Goal: Task Accomplishment & Management: Complete application form

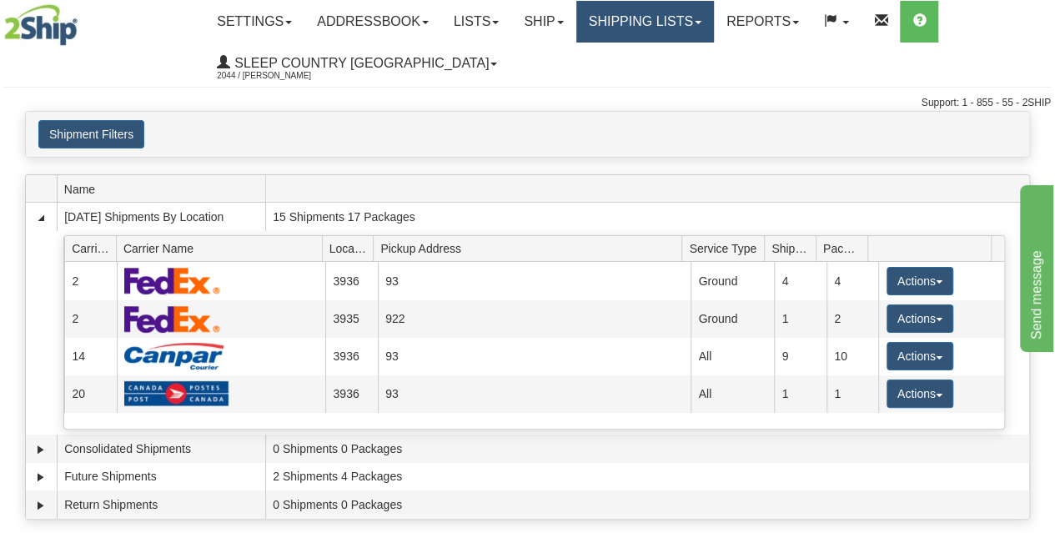
click at [641, 36] on link "Shipping lists" at bounding box center [645, 22] width 138 height 42
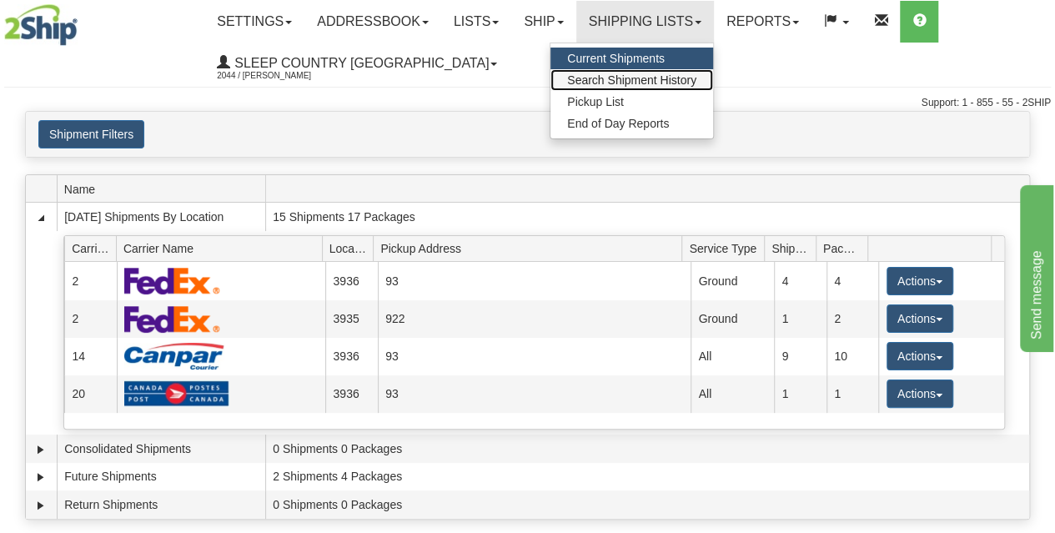
click at [642, 81] on span "Search Shipment History" at bounding box center [631, 79] width 129 height 13
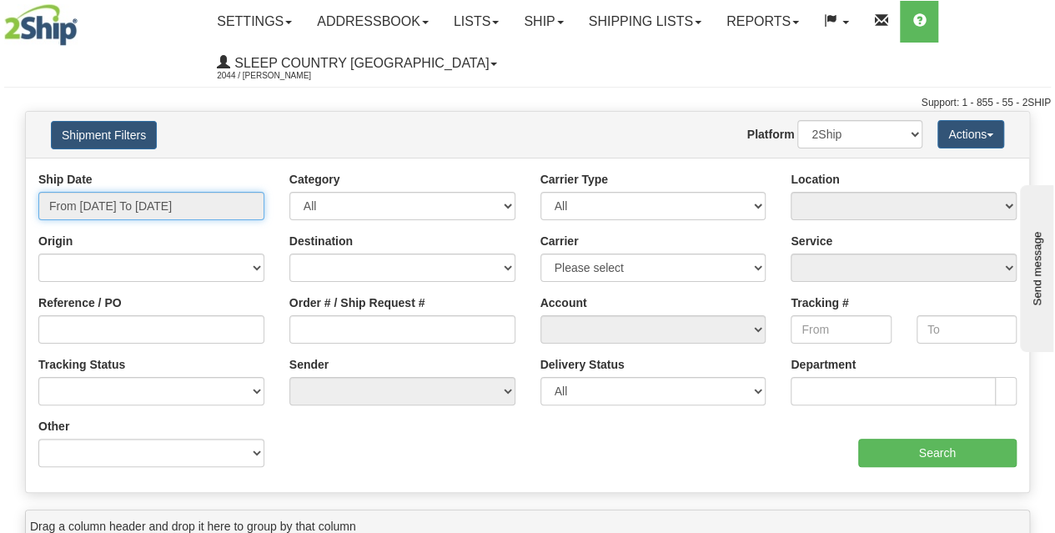
click at [133, 213] on input "From 09/26/2025 To 09/27/2025" at bounding box center [151, 206] width 226 height 28
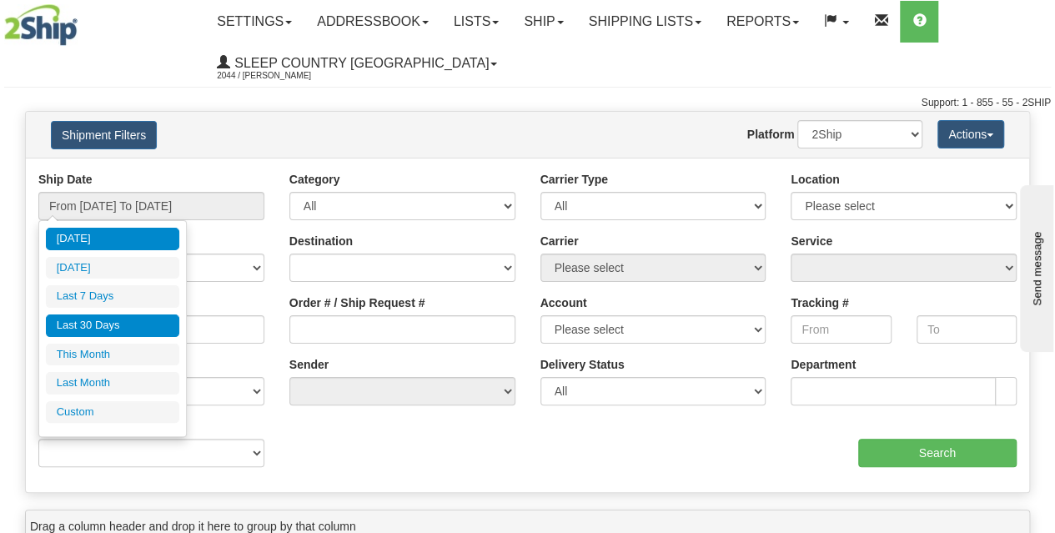
click at [128, 329] on li "Last 30 Days" at bounding box center [112, 325] width 133 height 23
type input "From 08/29/2025 To 09/27/2025"
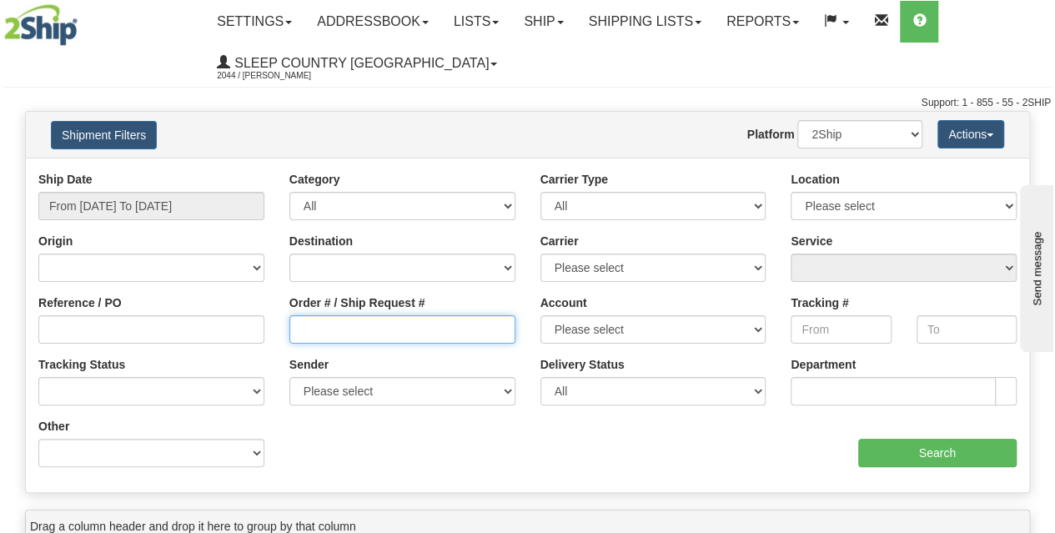
click at [311, 332] on input "Order # / Ship Request #" at bounding box center [402, 329] width 226 height 28
paste input "9000I112053"
type input "9000I112053"
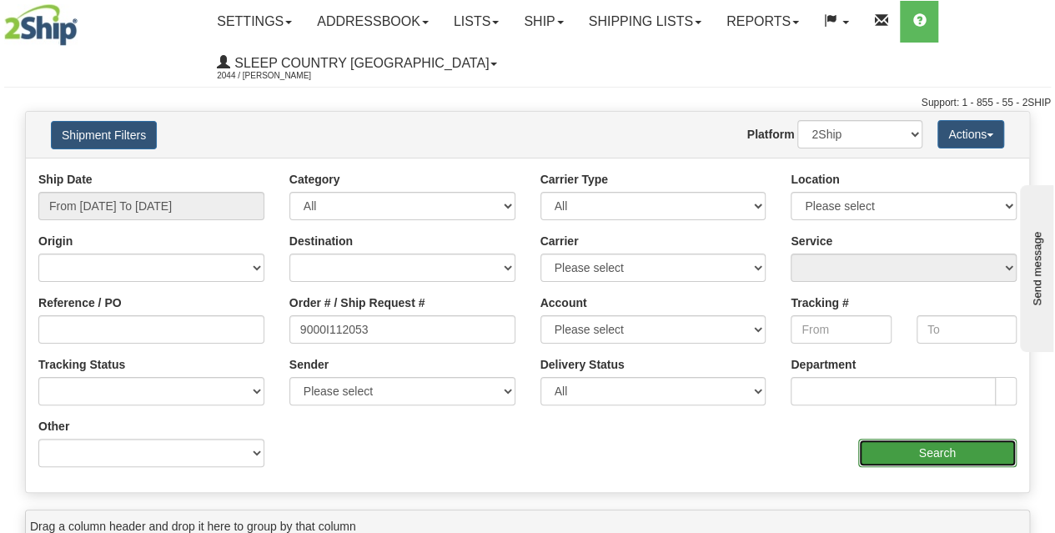
click at [902, 442] on input "Search" at bounding box center [937, 453] width 159 height 28
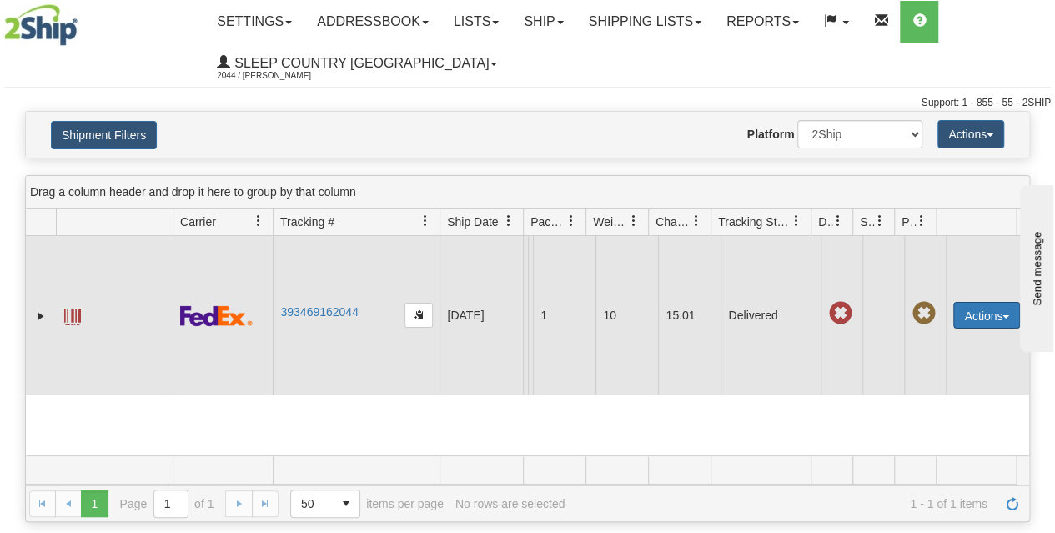
click at [980, 326] on button "Actions" at bounding box center [986, 315] width 67 height 27
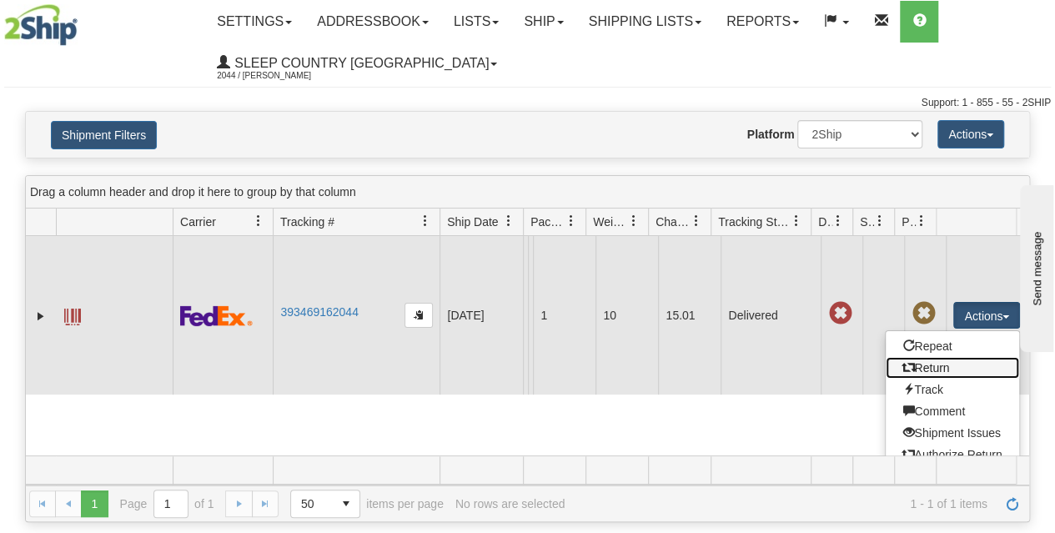
click at [929, 376] on link "Return" at bounding box center [951, 368] width 133 height 22
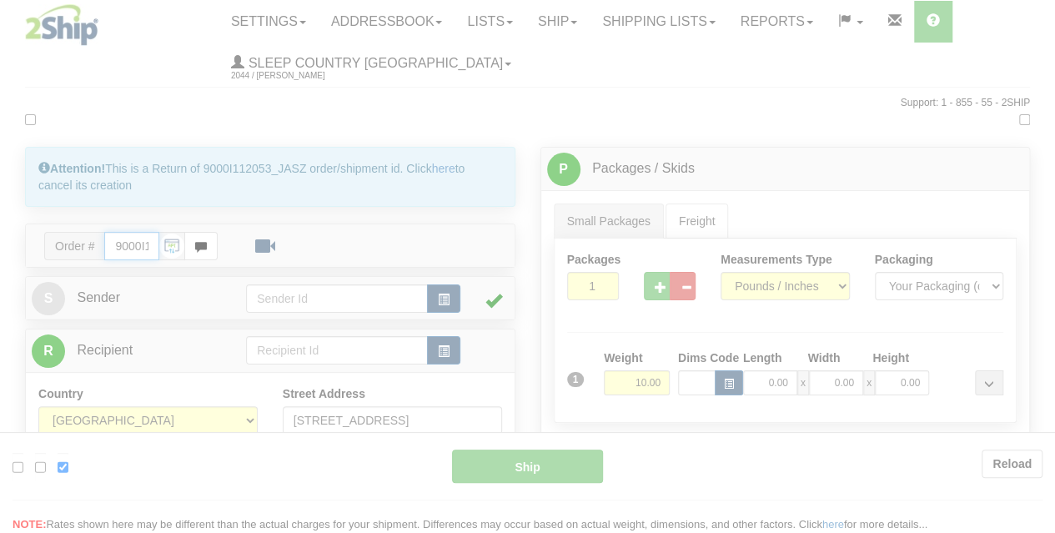
type input "92"
type input "13:47"
type input "16:00"
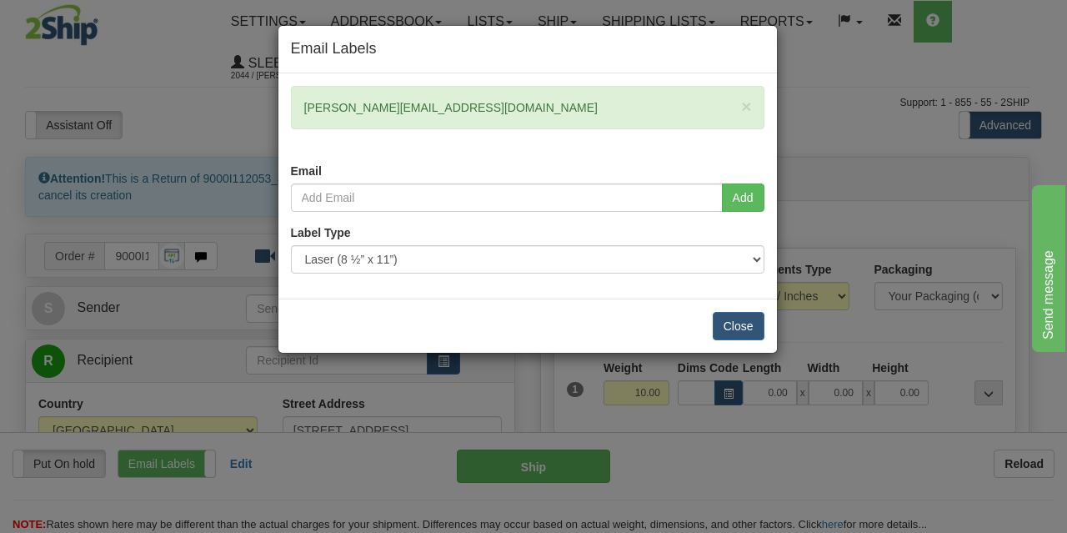
drag, startPoint x: 459, startPoint y: 108, endPoint x: 281, endPoint y: 106, distance: 177.6
click at [281, 106] on div "× emily.pauls@outlook.com Email" at bounding box center [527, 135] width 499 height 98
copy div "[PERSON_NAME][EMAIL_ADDRESS][DOMAIN_NAME]"
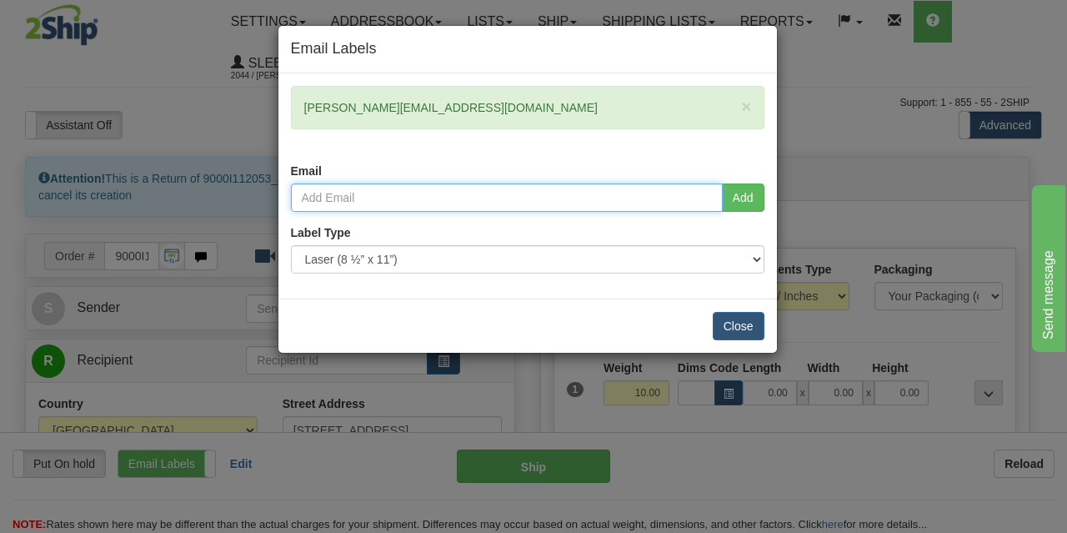
click at [371, 207] on input "email" at bounding box center [507, 197] width 432 height 28
paste input "emily.pauls@outlook.com"
type input "emily.pauls@outlook.com"
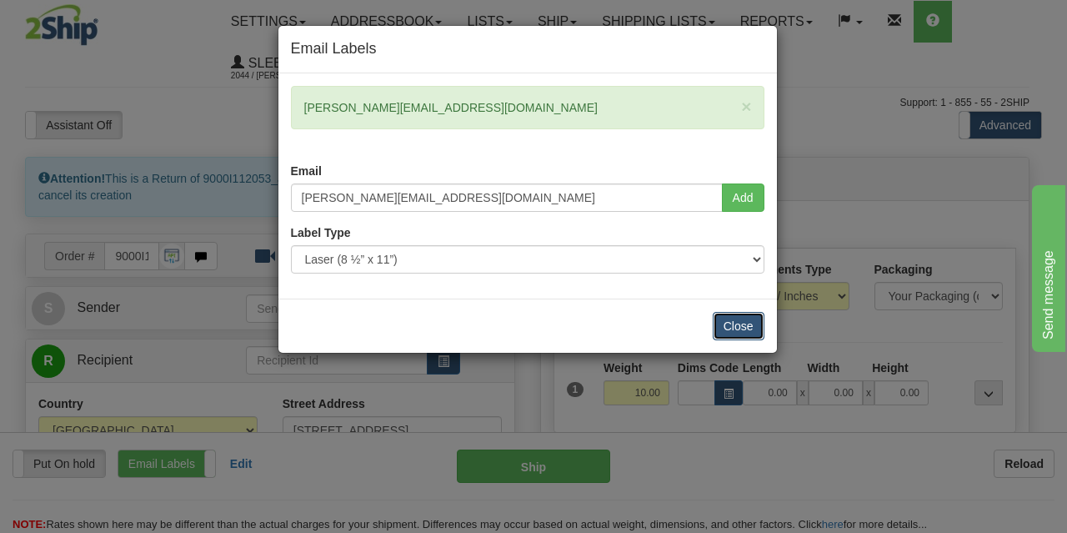
click at [733, 328] on button "Close" at bounding box center [739, 326] width 52 height 28
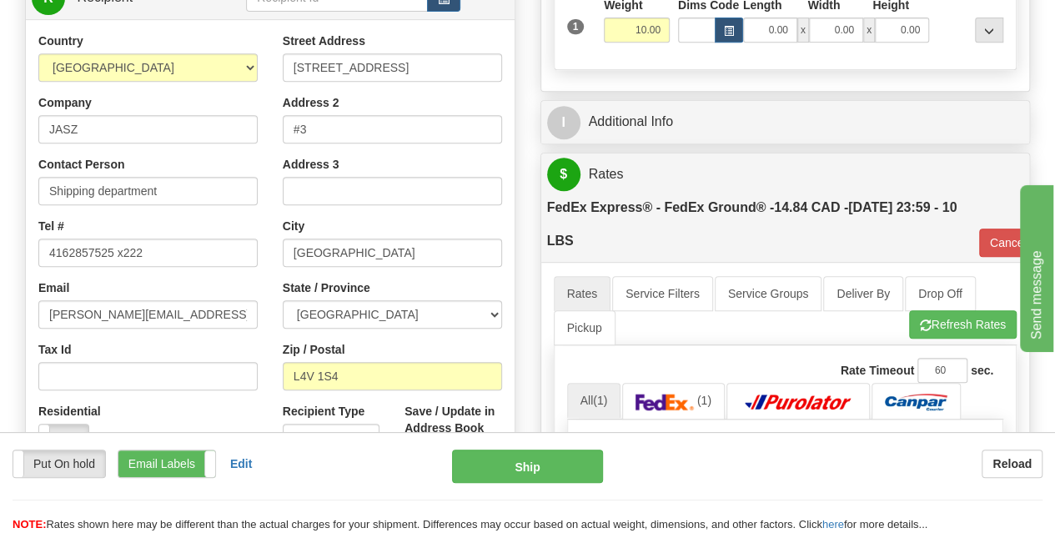
scroll to position [364, 0]
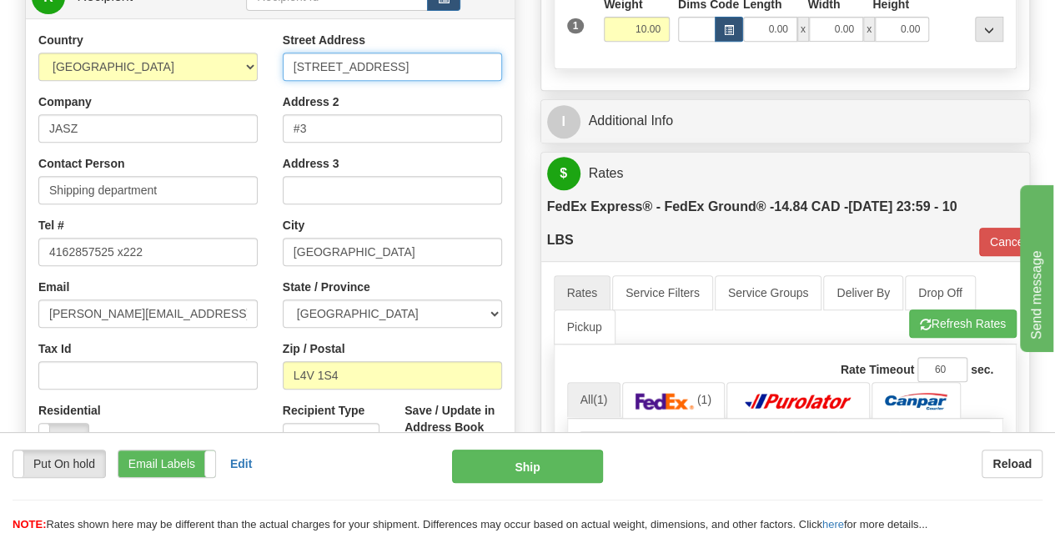
drag, startPoint x: 367, startPoint y: 56, endPoint x: 282, endPoint y: 61, distance: 85.2
click at [282, 61] on div "Street Address 6845 Rexwood rd Address 2 #3 Address 3 City Mississauga State / …" at bounding box center [392, 256] width 244 height 449
paste input "DC 951- at 11 DUFFERIN PL SE CALGARY T2C 4W3"
type input "DC 951- at [STREET_ADDRESS]"
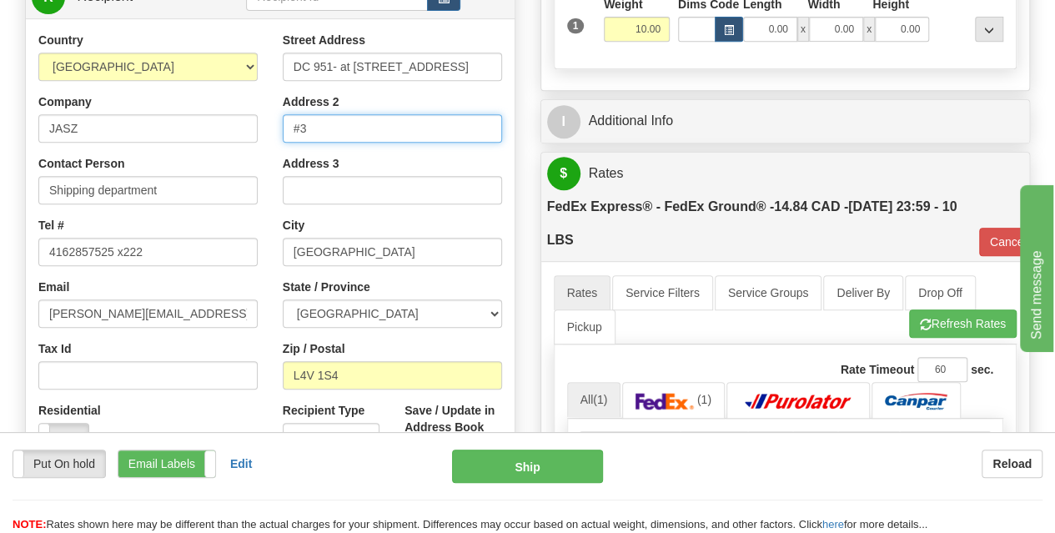
scroll to position [0, 0]
click at [328, 123] on input "#3" at bounding box center [392, 128] width 219 height 28
type input "#"
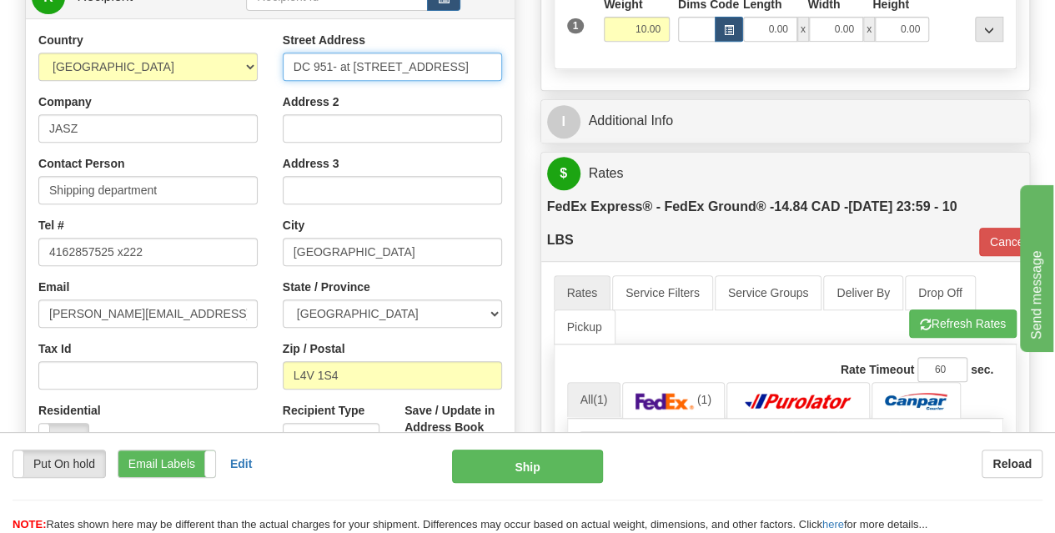
drag, startPoint x: 350, startPoint y: 66, endPoint x: 288, endPoint y: 59, distance: 62.9
click at [288, 59] on input "DC 951- at [STREET_ADDRESS]" at bounding box center [392, 67] width 219 height 28
drag, startPoint x: 467, startPoint y: 64, endPoint x: 552, endPoint y: 68, distance: 85.1
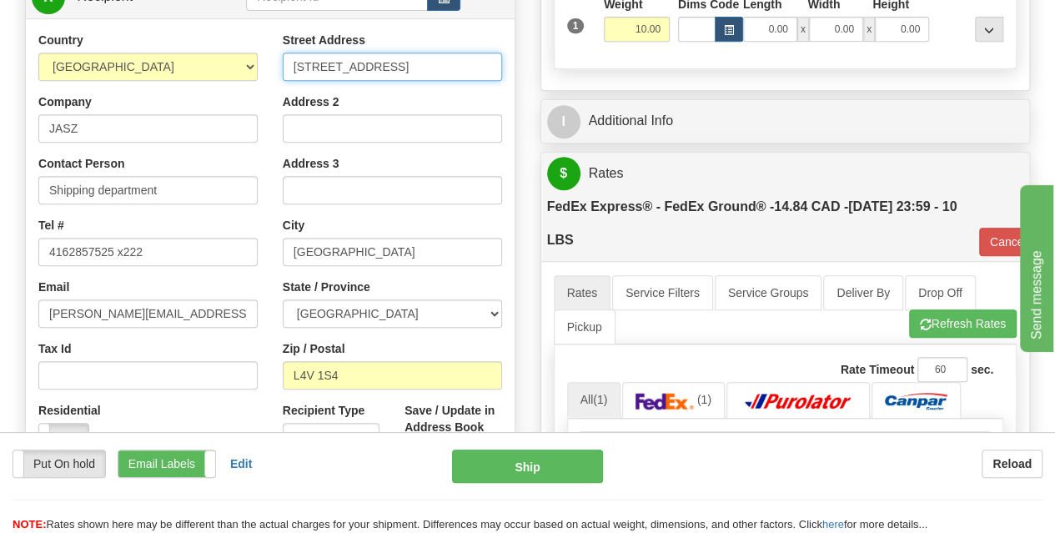
type input "11 DUFFERIN PL SE CALGARY T2C 4W3"
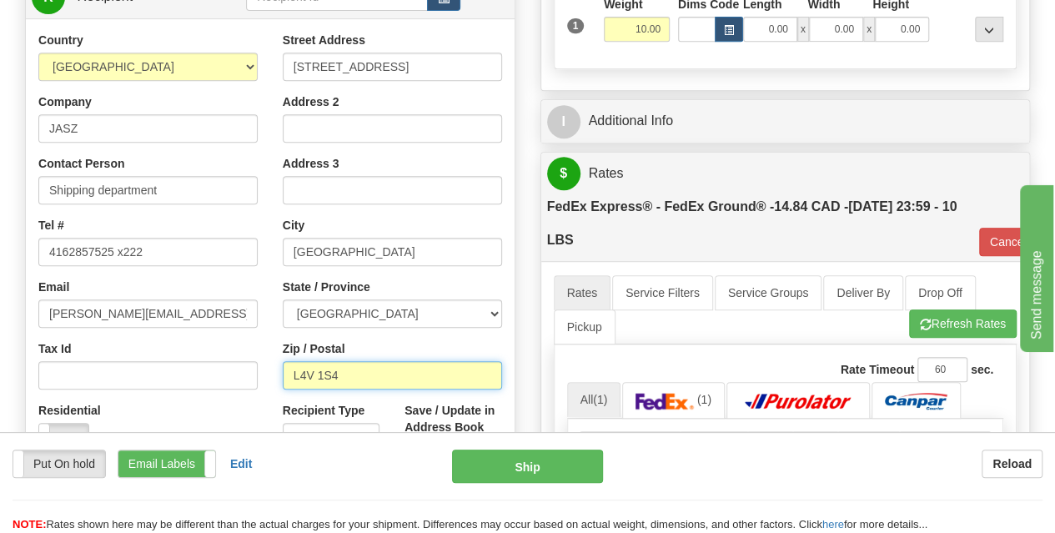
scroll to position [0, 0]
drag, startPoint x: 379, startPoint y: 377, endPoint x: 265, endPoint y: 373, distance: 113.5
click at [265, 373] on div "Country [GEOGRAPHIC_DATA] [GEOGRAPHIC_DATA] [GEOGRAPHIC_DATA] [GEOGRAPHIC_DATA]…" at bounding box center [270, 256] width 489 height 449
paste input "T2C 4W3"
type input "T2C 4W3"
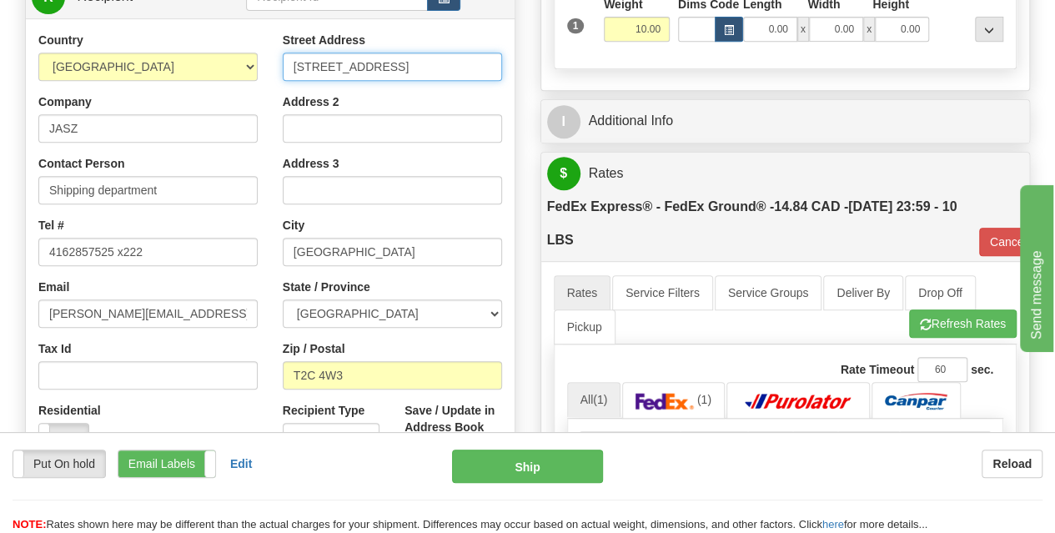
type input "92"
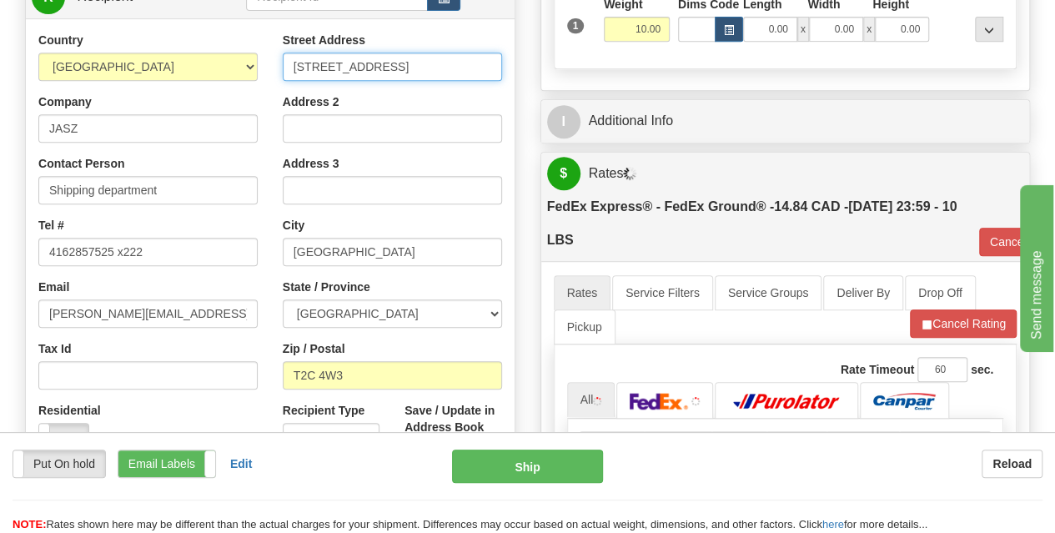
drag, startPoint x: 465, startPoint y: 63, endPoint x: 537, endPoint y: 68, distance: 71.9
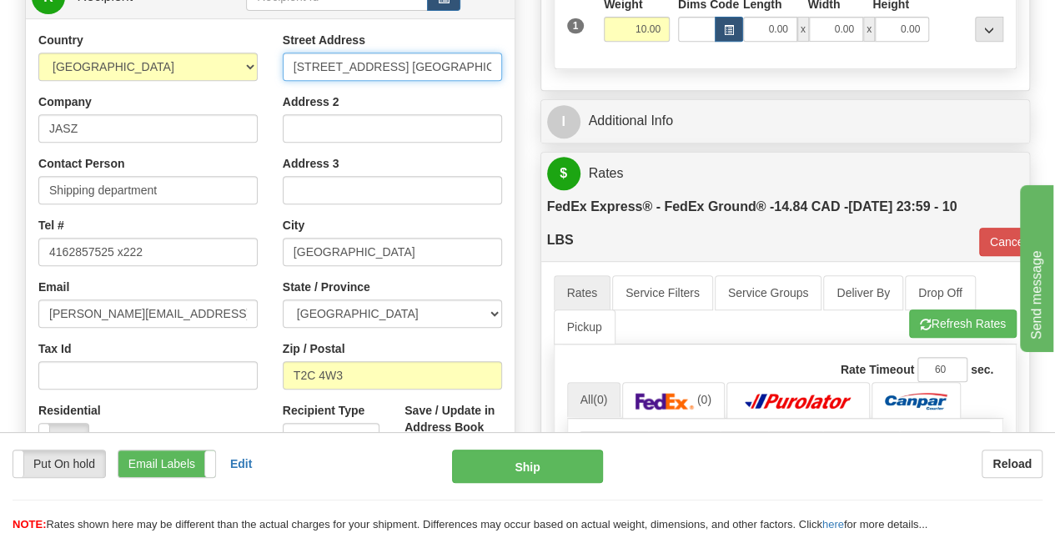
drag, startPoint x: 480, startPoint y: 65, endPoint x: 411, endPoint y: 73, distance: 69.6
click at [411, 73] on input "11 DUFFERIN PL SE CALGARY" at bounding box center [392, 67] width 219 height 28
type input "11 DUFFERIN PL SE"
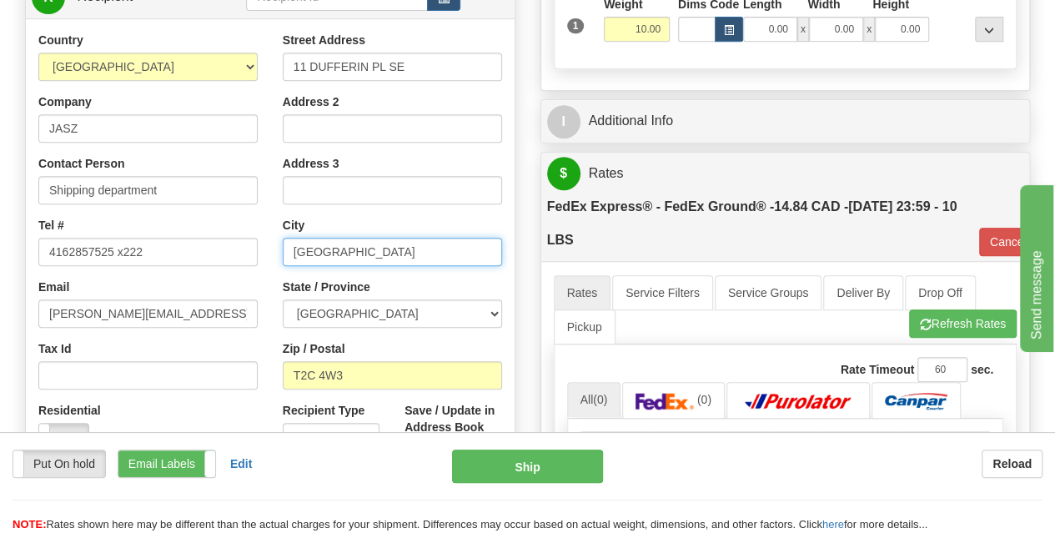
drag, startPoint x: 389, startPoint y: 240, endPoint x: 235, endPoint y: 247, distance: 154.4
click at [235, 247] on div "Country [GEOGRAPHIC_DATA] [GEOGRAPHIC_DATA] [GEOGRAPHIC_DATA] [GEOGRAPHIC_DATA]…" at bounding box center [270, 256] width 489 height 449
paste input "[GEOGRAPHIC_DATA]"
type input "[GEOGRAPHIC_DATA]"
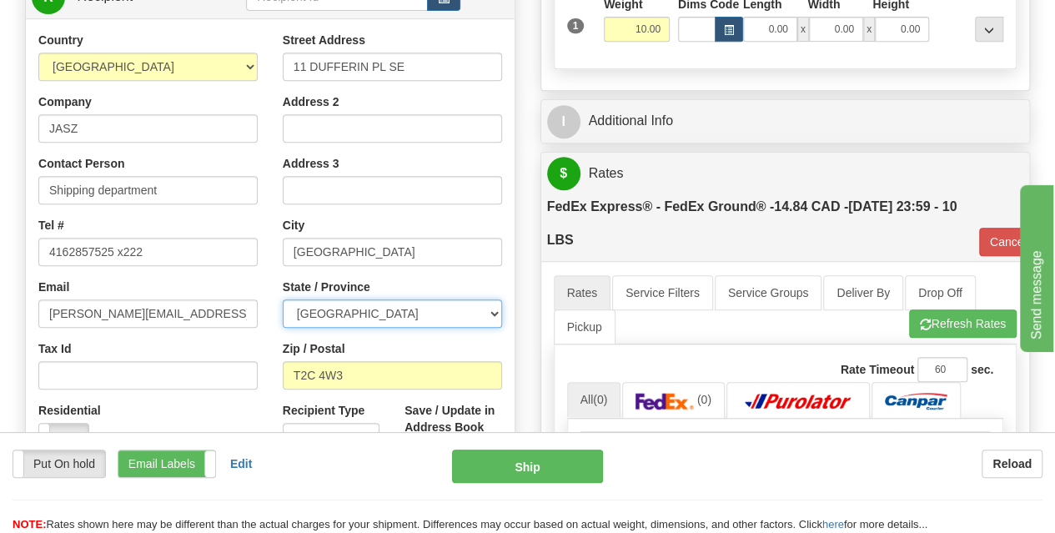
click at [390, 309] on select "ALBERTA BRITISH COLUMBIA MANITOBA NEW BRUNSWICK NEWFOUNDLAND NOVA SCOTIA NUNAVU…" at bounding box center [392, 313] width 219 height 28
select select "AB"
click at [283, 299] on select "ALBERTA BRITISH COLUMBIA MANITOBA NEW BRUNSWICK NEWFOUNDLAND NOVA SCOTIA NUNAVU…" at bounding box center [392, 313] width 219 height 28
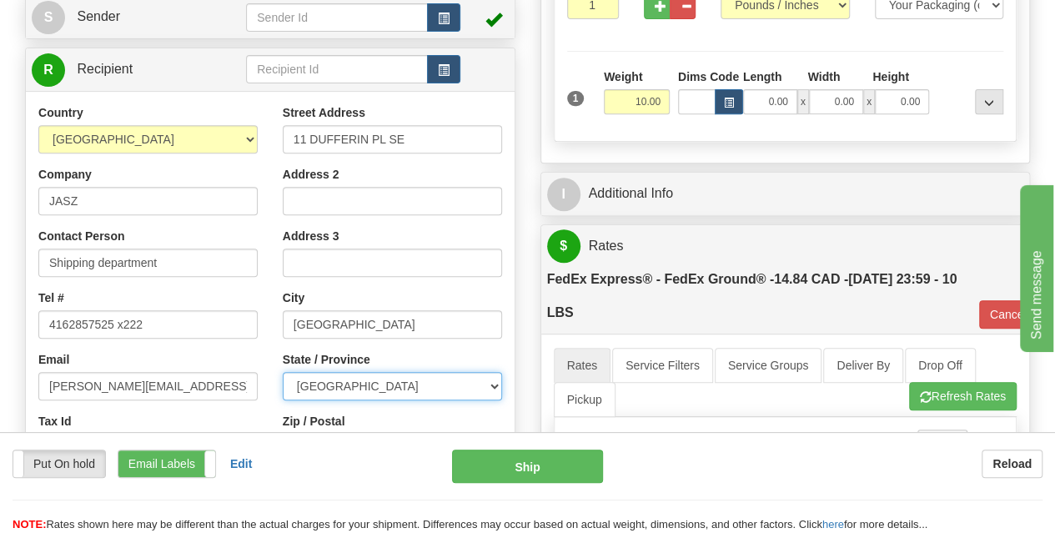
scroll to position [290, 0]
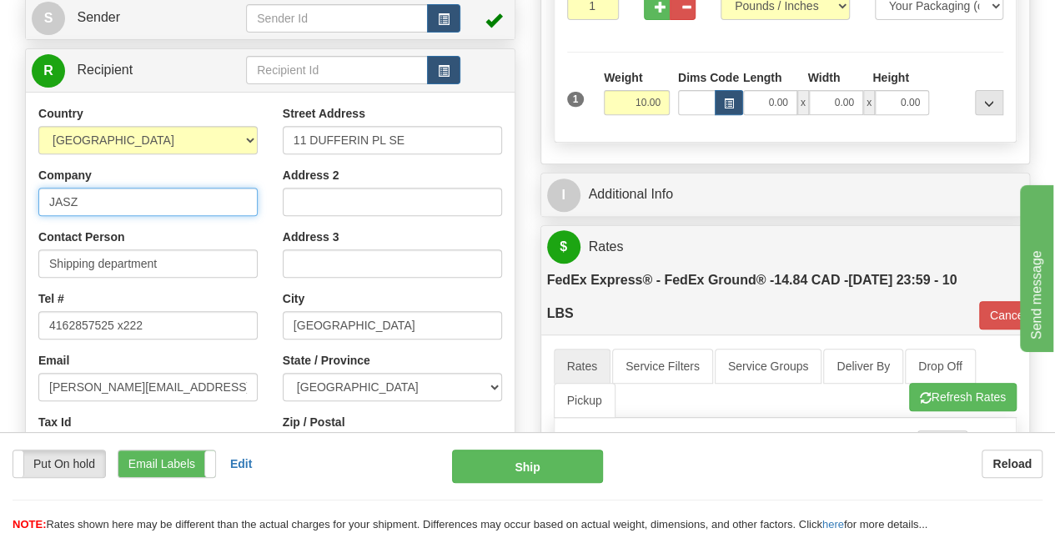
drag, startPoint x: 138, startPoint y: 203, endPoint x: 12, endPoint y: 198, distance: 126.9
click at [13, 198] on div "Attention! This is a Return of 9000I112053_JASZ order/shipment id. Click here t…" at bounding box center [270, 273] width 515 height 813
type input "Sleep Country [GEOGRAPHIC_DATA]"
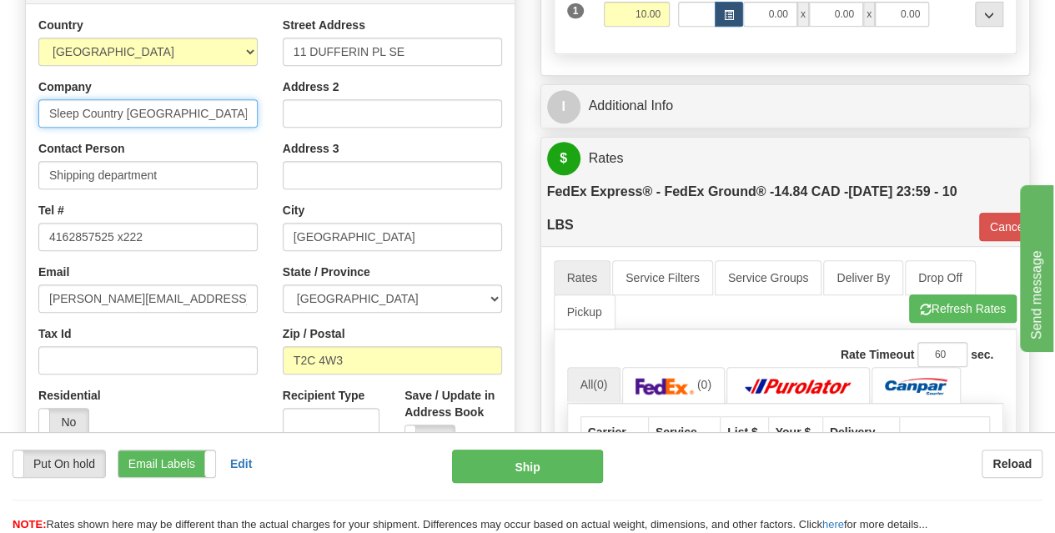
scroll to position [405, 0]
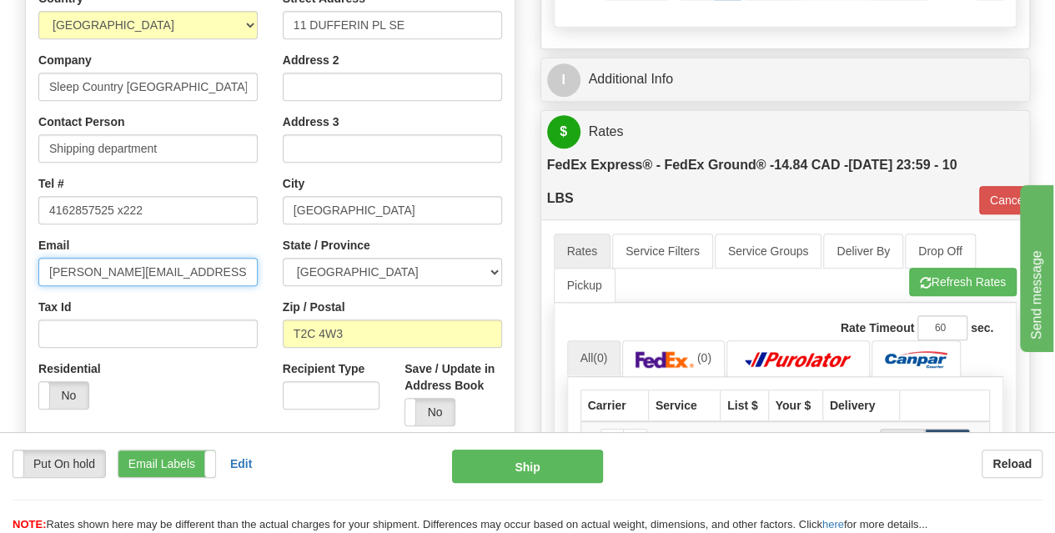
click at [211, 273] on input "[PERSON_NAME][EMAIL_ADDRESS][DOMAIN_NAME]" at bounding box center [147, 272] width 219 height 28
drag, startPoint x: 228, startPoint y: 271, endPoint x: 33, endPoint y: 257, distance: 195.6
click at [33, 257] on div "Country AFGHANISTAN ALAND ISLANDS ALBANIA ALGERIA AMERICAN SAMOA ANDORRA ANGOLA…" at bounding box center [148, 206] width 244 height 432
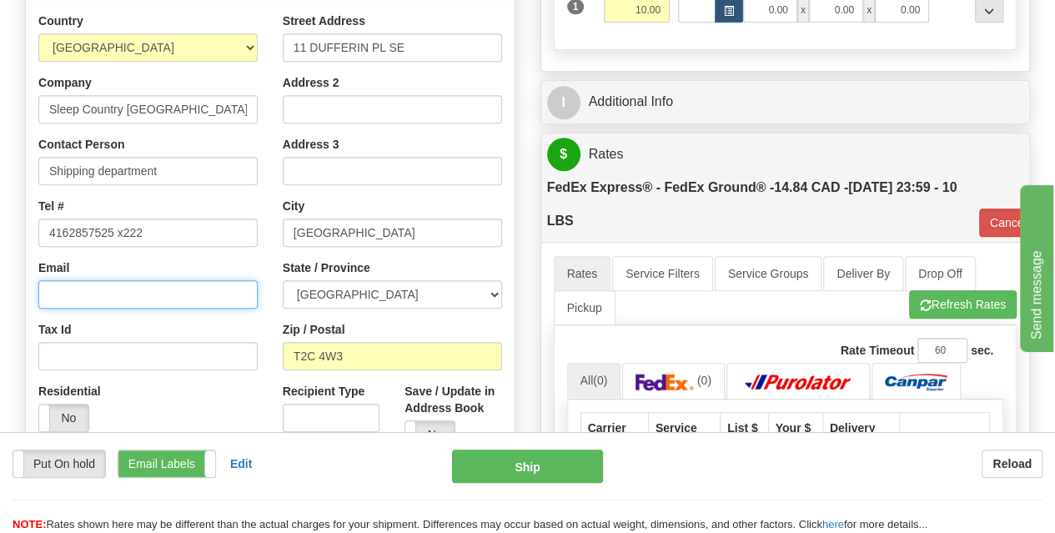
scroll to position [381, 0]
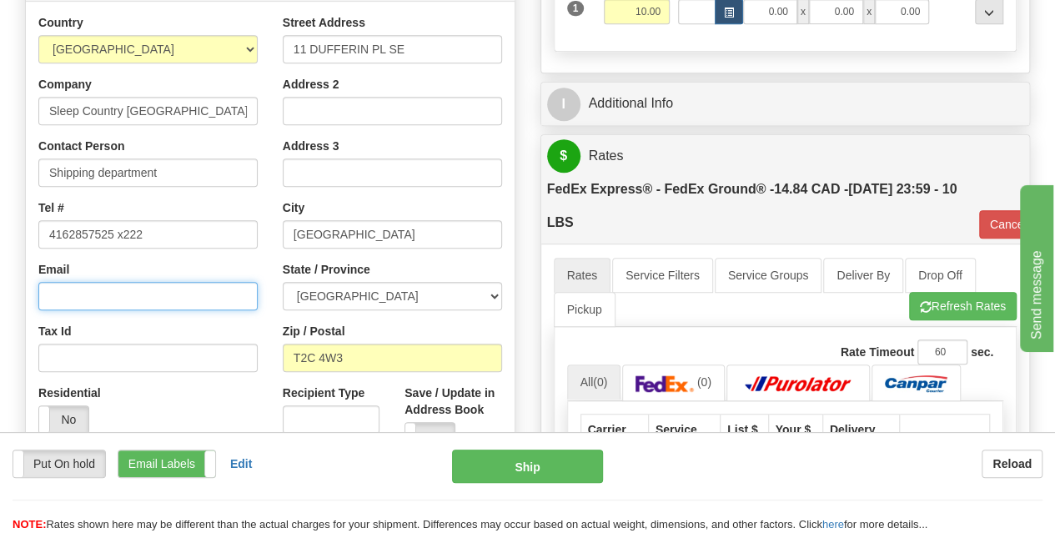
paste input "951soc@sleepcountry.ca"
type input "951soc@sleepcountry.ca"
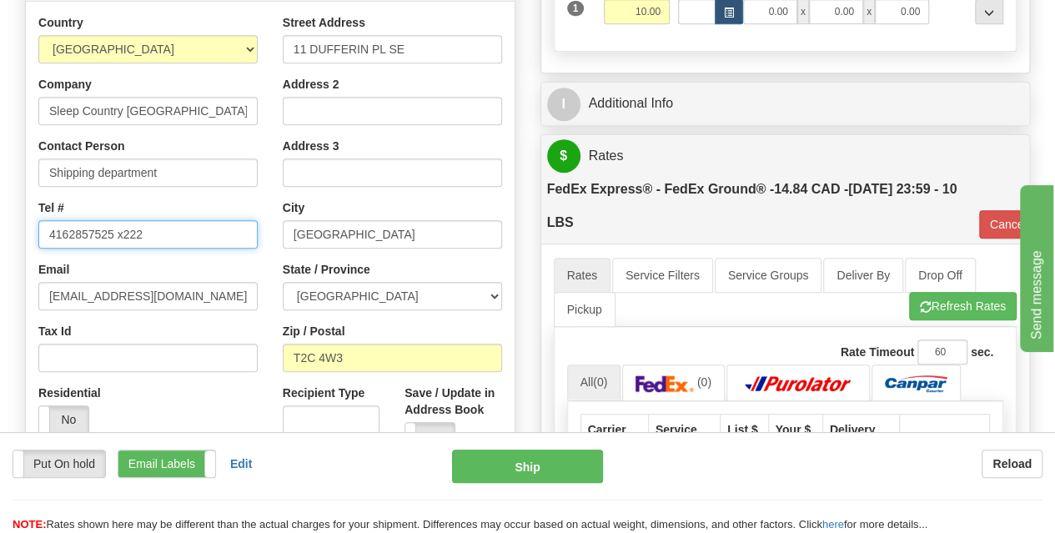
drag, startPoint x: 163, startPoint y: 231, endPoint x: 21, endPoint y: 235, distance: 142.6
click at [21, 235] on div "Attention! This is a Return of 9000I112053_JASZ order/shipment id. Click here t…" at bounding box center [270, 182] width 515 height 813
paste input "403) 236-8638"
type input "403) 236-8638"
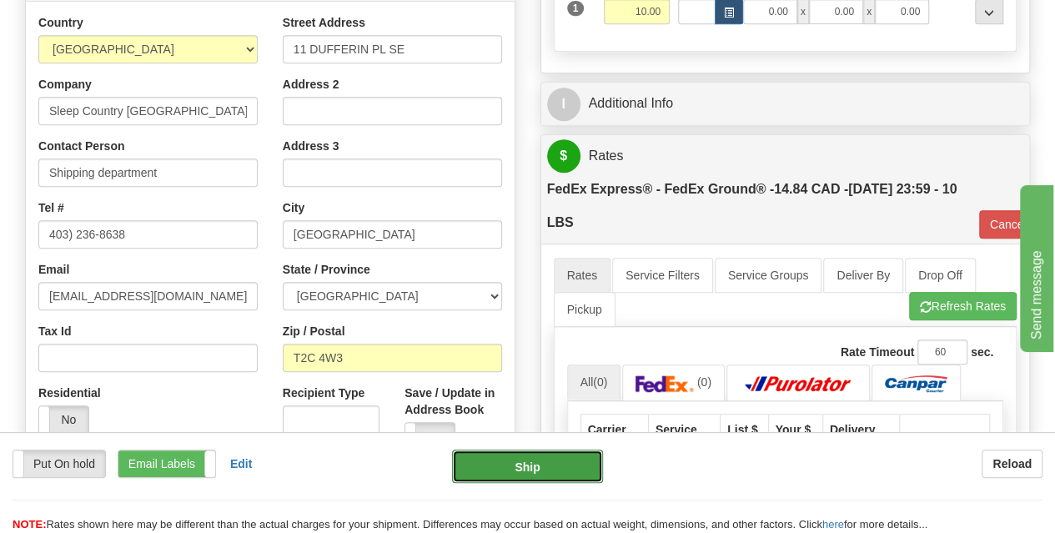
click at [502, 468] on button "Ship" at bounding box center [527, 465] width 151 height 33
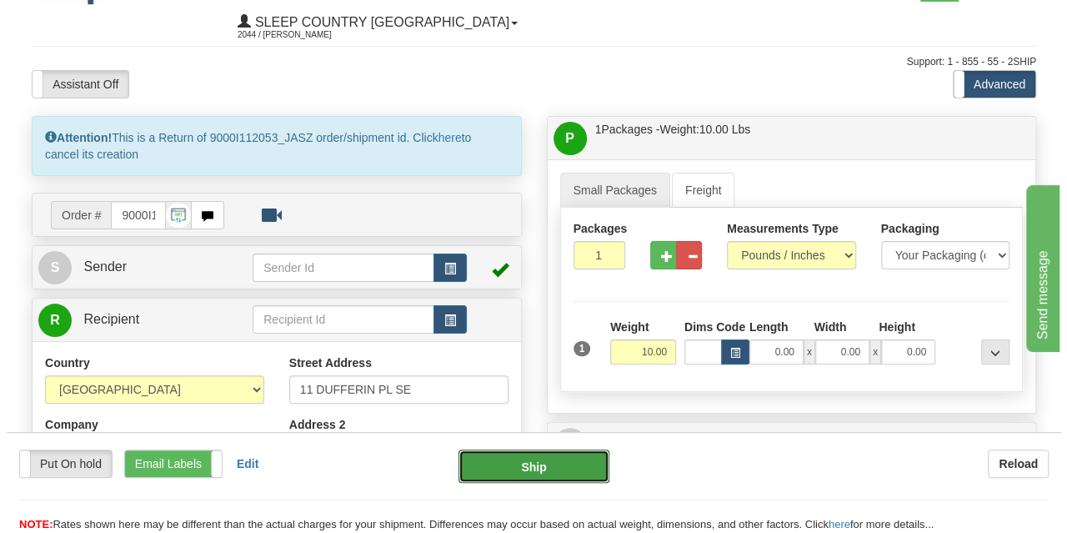
scroll to position [19, 0]
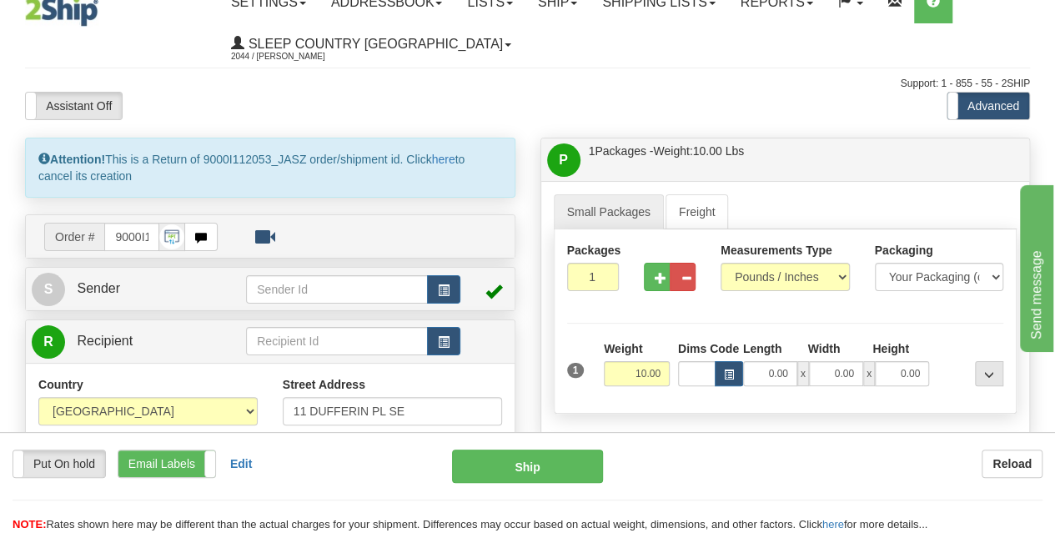
click at [93, 162] on strong "Attention!" at bounding box center [71, 159] width 67 height 13
click at [372, 163] on div "Attention! This is a Return of 9000I112053_JASZ order/shipment id. Click here t…" at bounding box center [270, 168] width 490 height 60
click at [467, 156] on div "Attention! This is a Return of 9000I112053_JASZ order/shipment id. Click here t…" at bounding box center [270, 168] width 490 height 60
click at [449, 156] on link "here" at bounding box center [443, 159] width 23 height 13
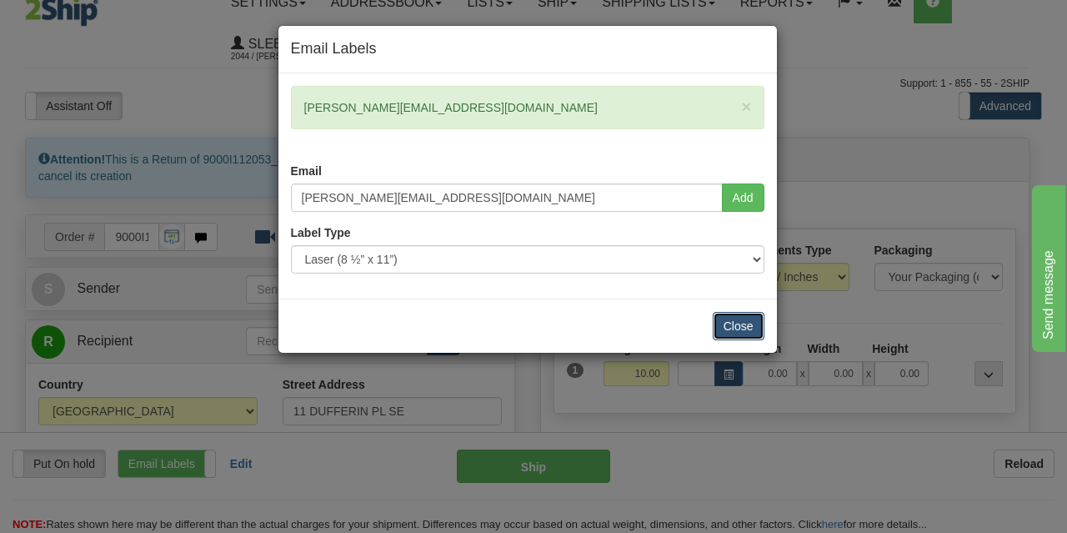
click at [737, 318] on button "Close" at bounding box center [739, 326] width 52 height 28
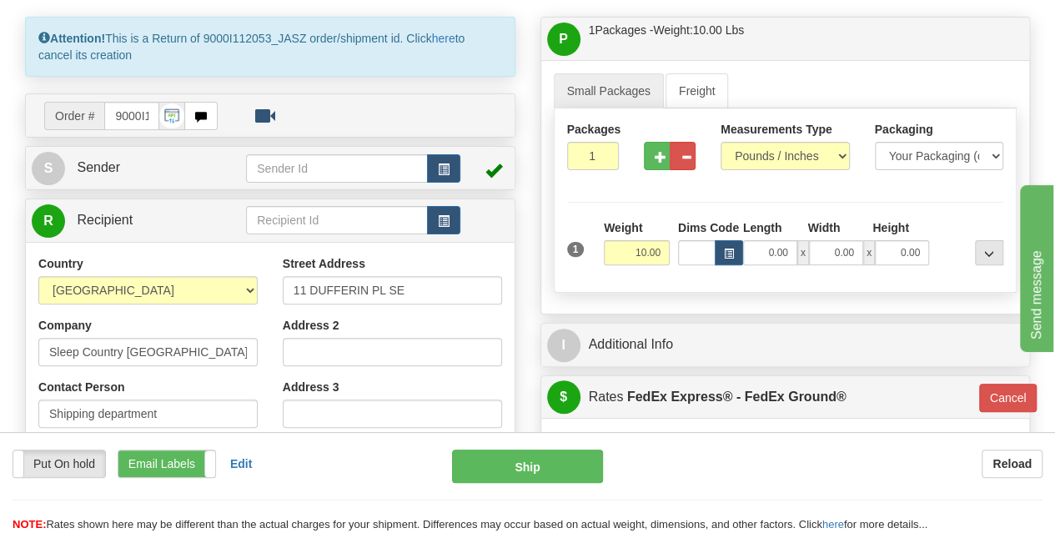
scroll to position [141, 0]
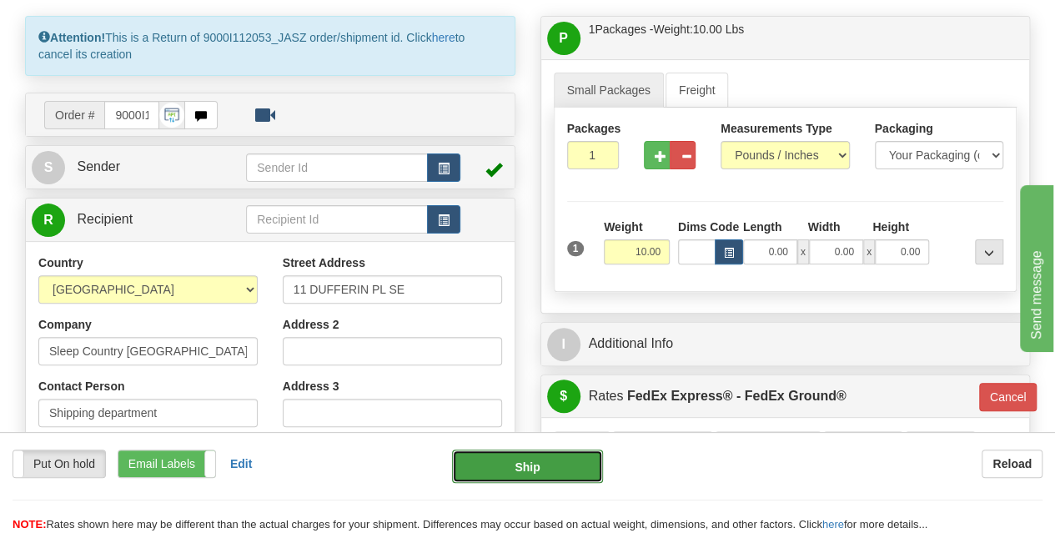
click at [535, 464] on button "Ship" at bounding box center [527, 465] width 151 height 33
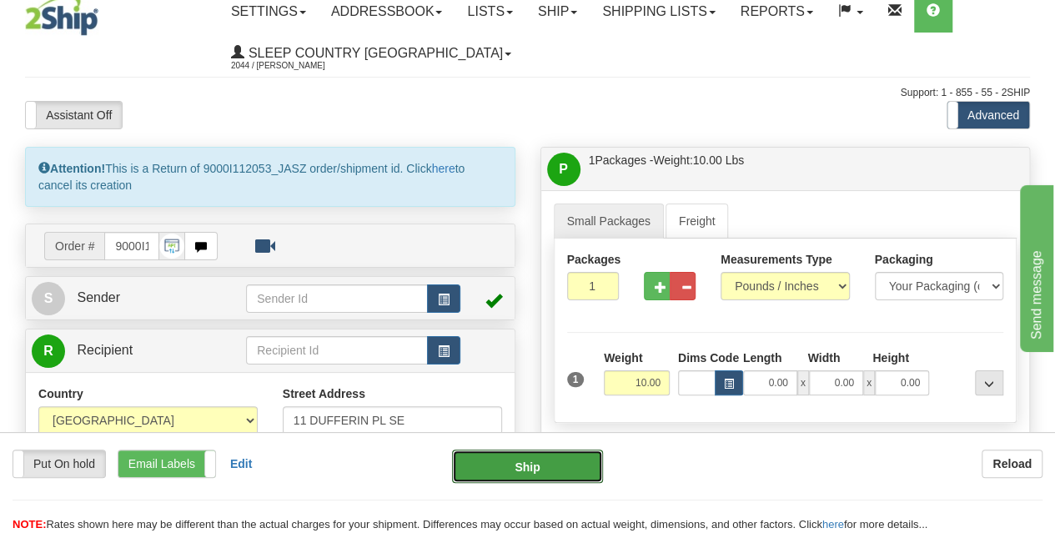
scroll to position [0, 0]
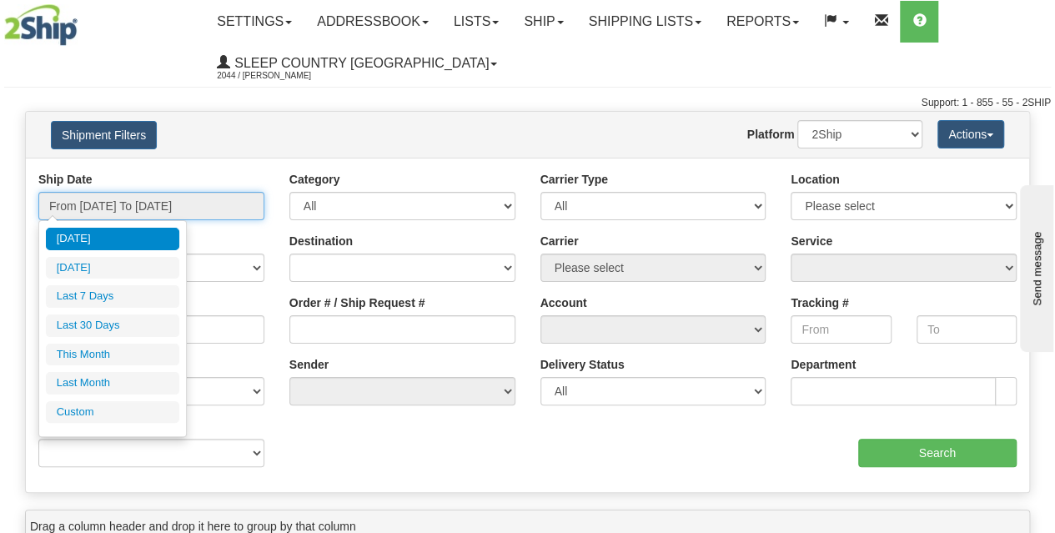
click at [140, 201] on input "From [DATE] To [DATE]" at bounding box center [151, 206] width 226 height 28
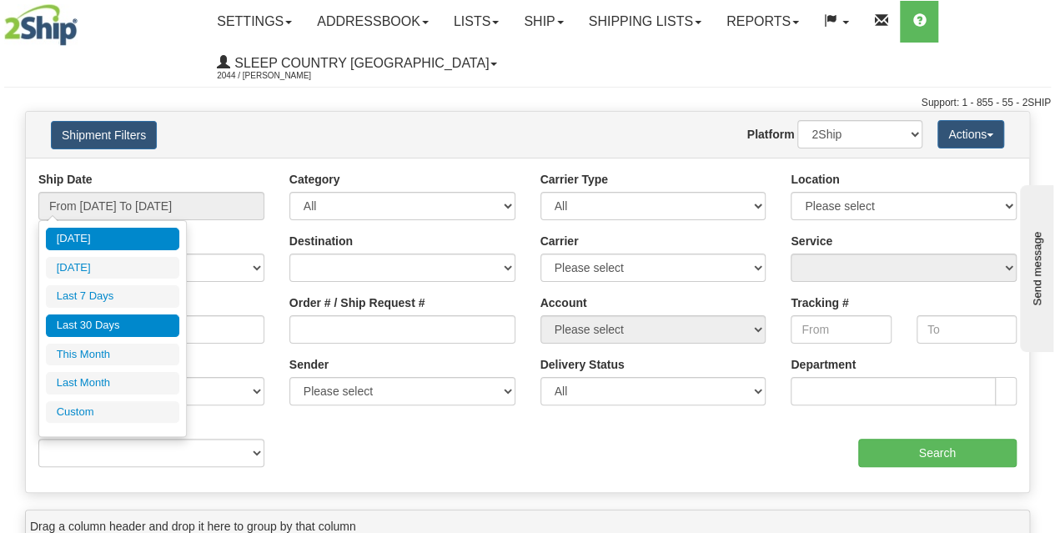
click at [85, 323] on li "Last 30 Days" at bounding box center [112, 325] width 133 height 23
type input "From [DATE] To [DATE]"
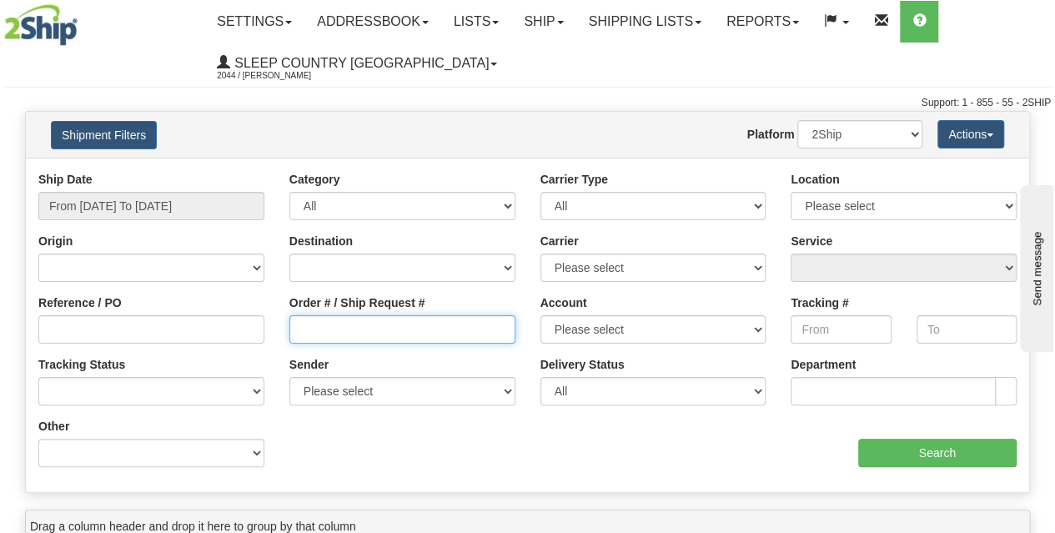
click at [330, 337] on input "Order # / Ship Request #" at bounding box center [402, 329] width 226 height 28
paste input "9000I112053"
type input "9000I112053"
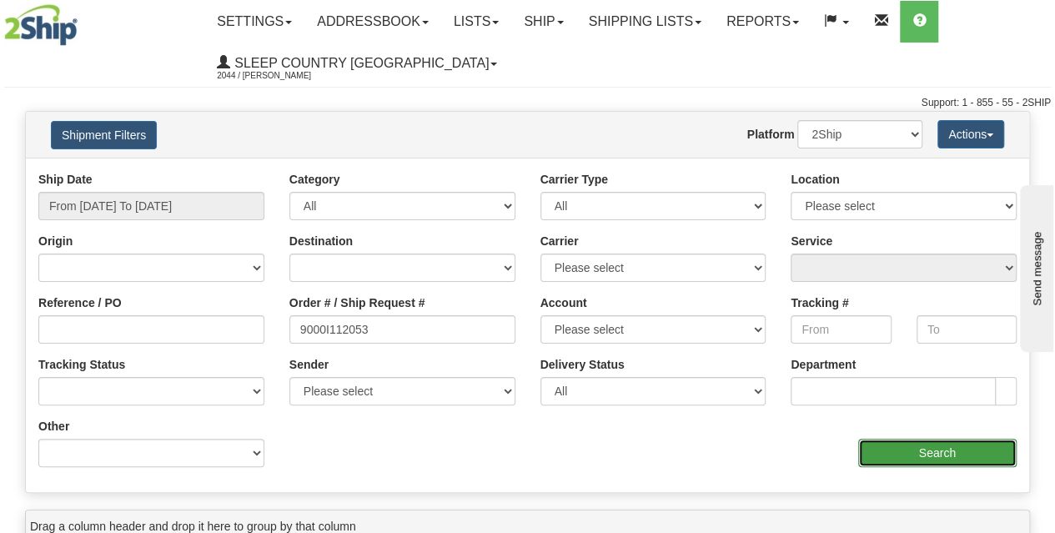
click at [987, 449] on input "Search" at bounding box center [937, 453] width 159 height 28
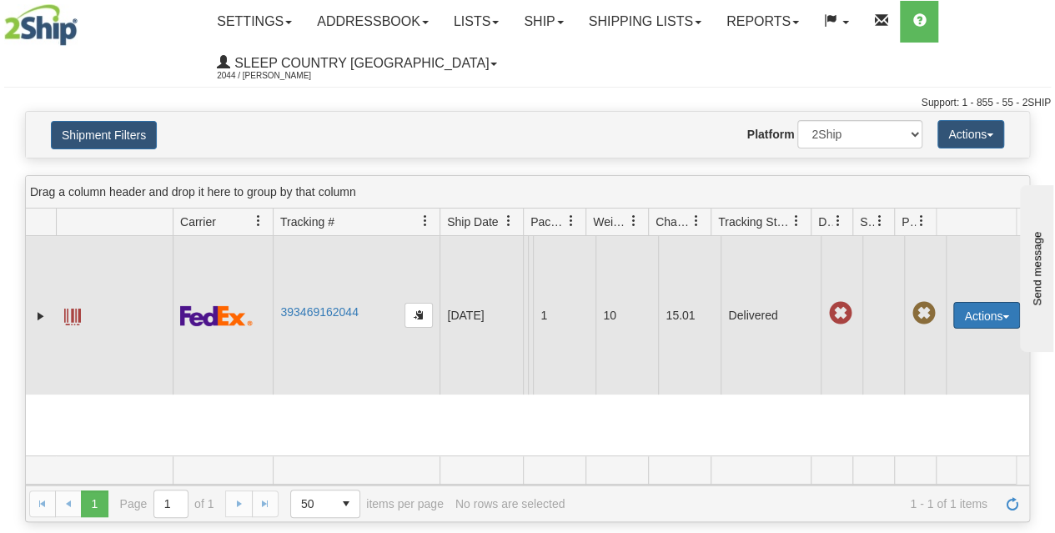
click at [960, 323] on button "Actions" at bounding box center [986, 315] width 67 height 27
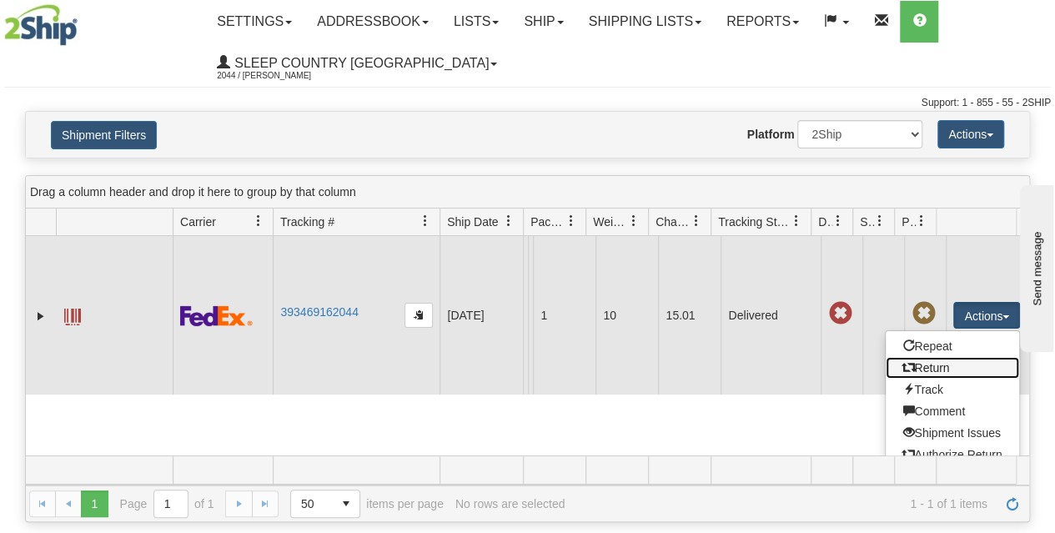
click at [930, 374] on link "Return" at bounding box center [951, 368] width 133 height 22
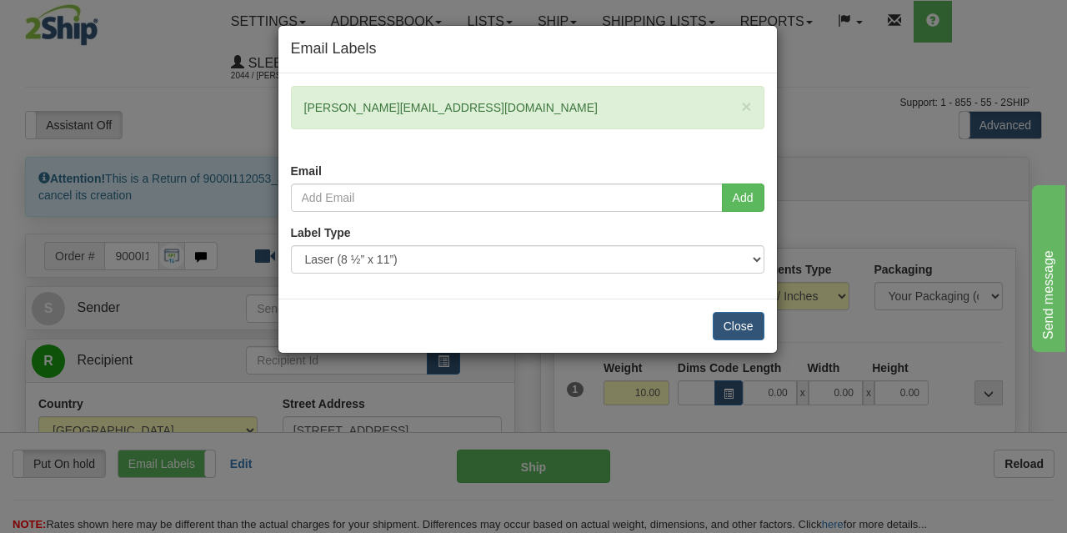
drag, startPoint x: 474, startPoint y: 113, endPoint x: 298, endPoint y: 116, distance: 175.1
click at [298, 116] on div "× [PERSON_NAME][EMAIL_ADDRESS][DOMAIN_NAME]" at bounding box center [528, 107] width 474 height 43
copy div "[PERSON_NAME][EMAIL_ADDRESS][DOMAIN_NAME]"
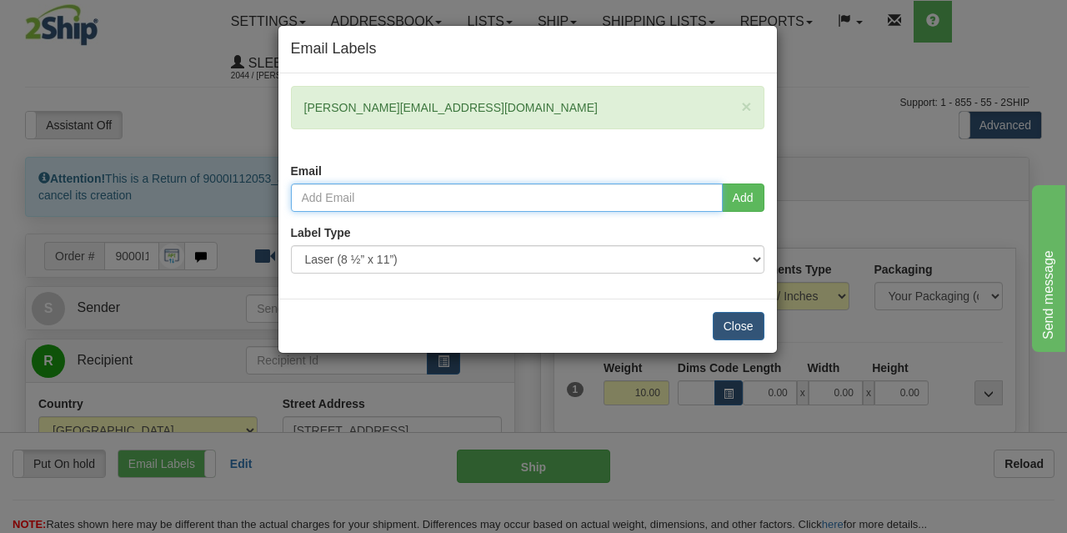
click at [363, 198] on input "email" at bounding box center [507, 197] width 432 height 28
paste input "[PERSON_NAME][EMAIL_ADDRESS][DOMAIN_NAME]"
type input "[PERSON_NAME][EMAIL_ADDRESS][DOMAIN_NAME]"
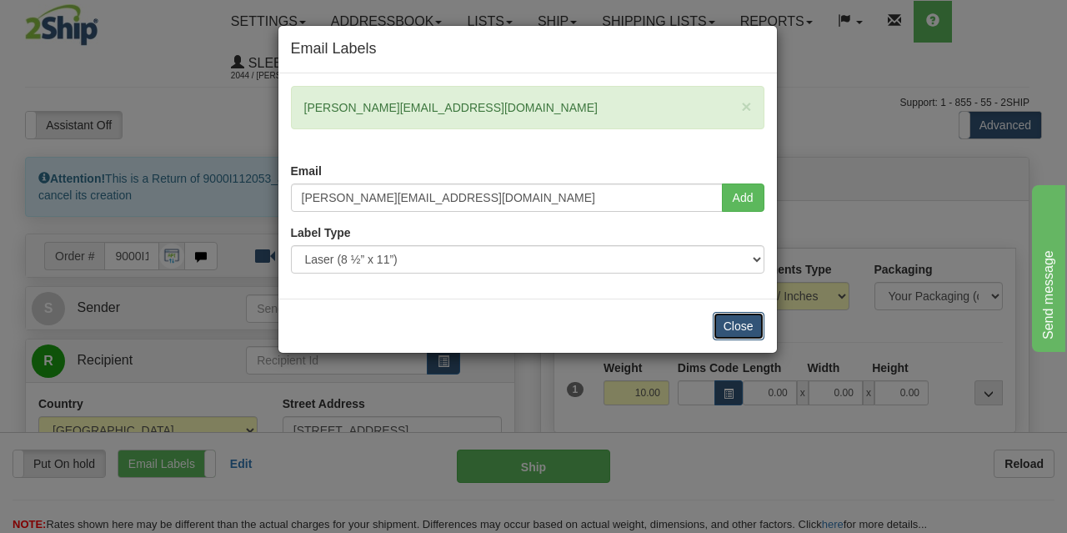
click at [751, 326] on button "Close" at bounding box center [739, 326] width 52 height 28
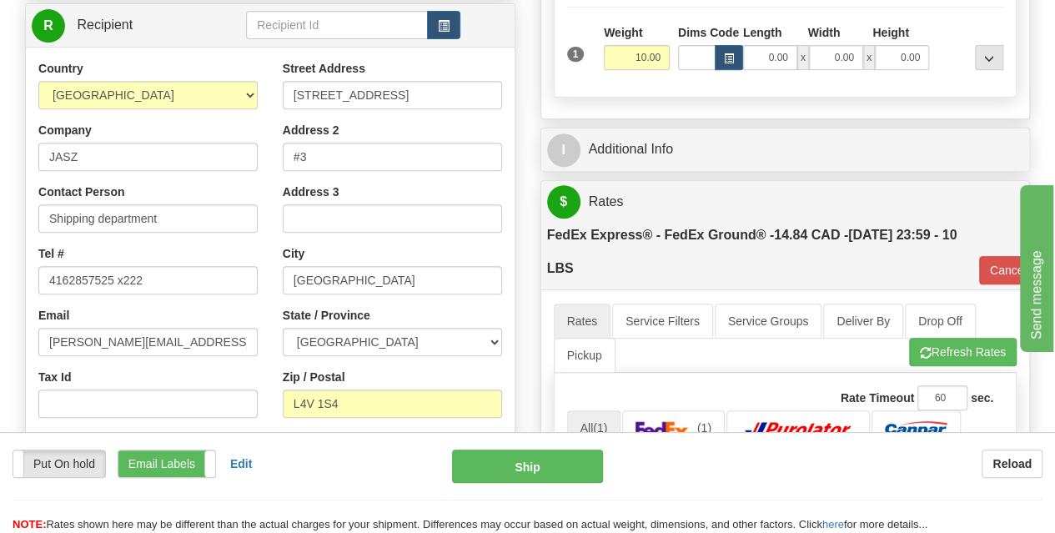
scroll to position [336, 0]
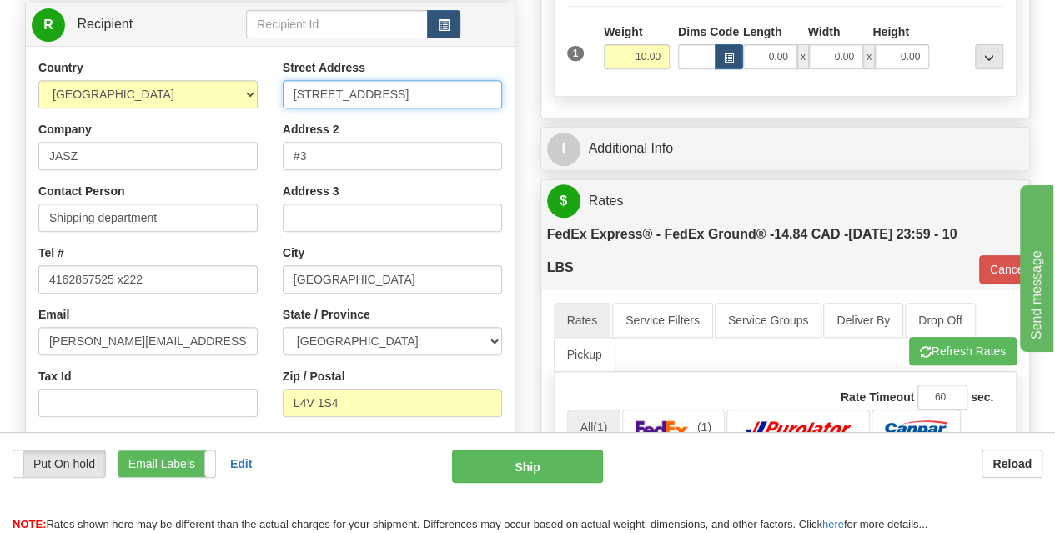
drag, startPoint x: 402, startPoint y: 96, endPoint x: 252, endPoint y: 75, distance: 151.5
click at [252, 75] on div "Country [GEOGRAPHIC_DATA] [GEOGRAPHIC_DATA] [GEOGRAPHIC_DATA] [GEOGRAPHIC_DATA]…" at bounding box center [270, 283] width 489 height 449
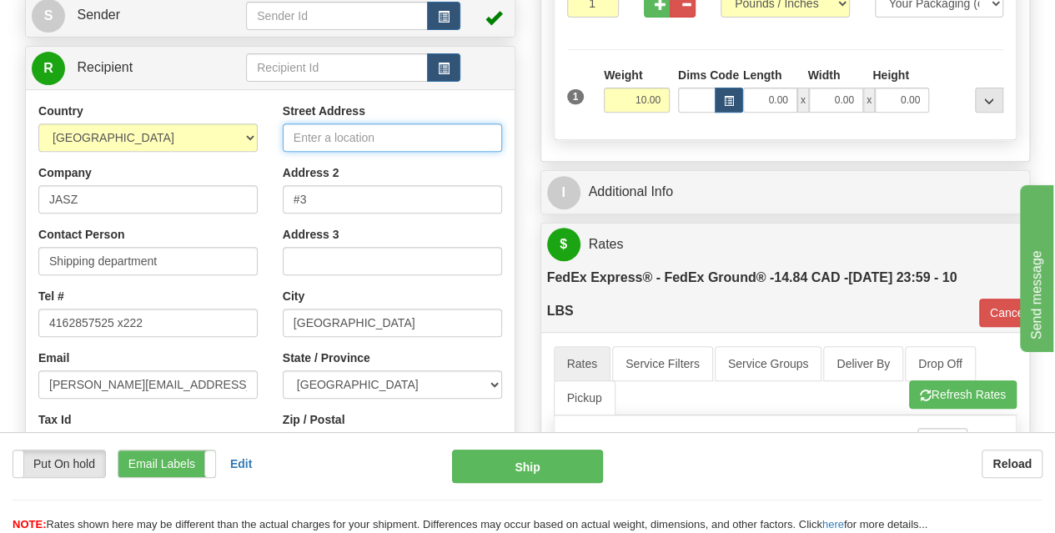
scroll to position [292, 0]
paste input "DC 951- at [STREET_ADDRESS]"
drag, startPoint x: 497, startPoint y: 138, endPoint x: 443, endPoint y: 143, distance: 54.4
click at [443, 143] on input "DC 951- at [STREET_ADDRESS]" at bounding box center [392, 138] width 219 height 28
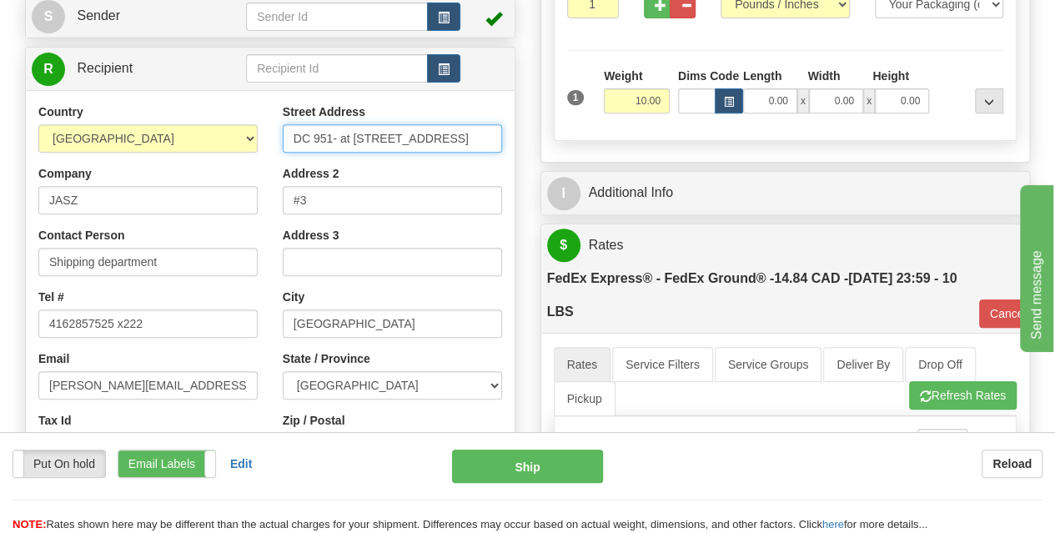
scroll to position [354, 0]
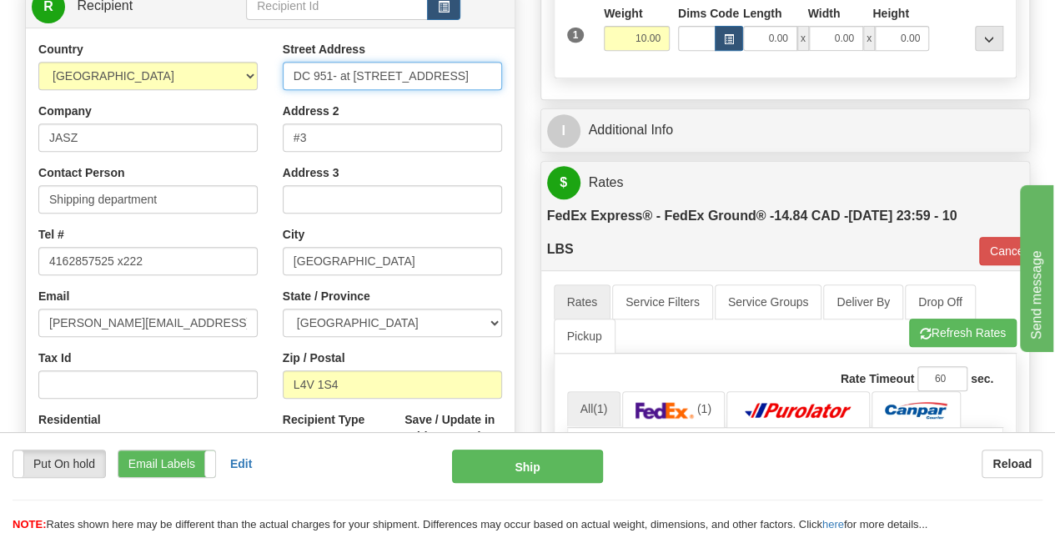
type input "DC 951- at [STREET_ADDRESS]"
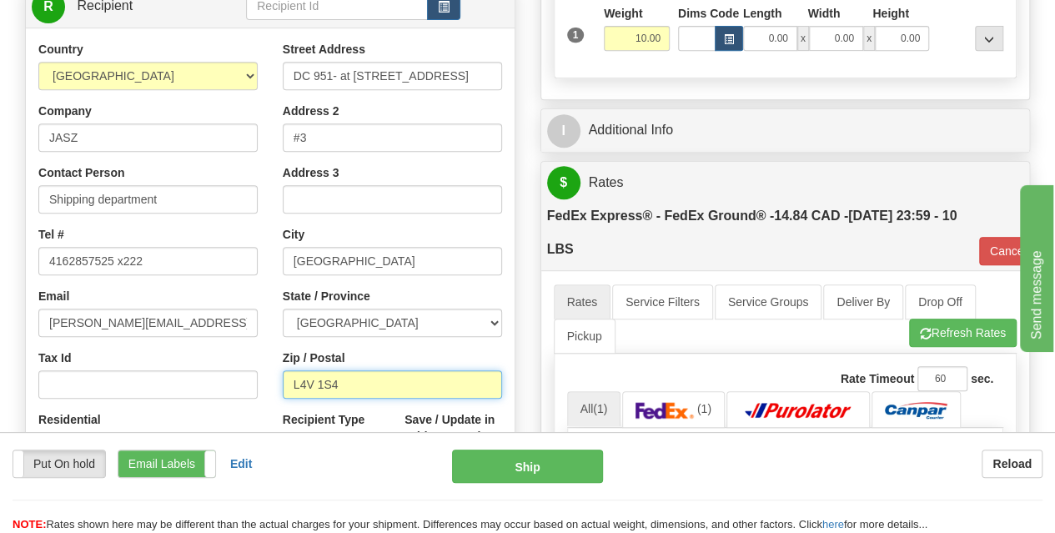
scroll to position [0, 0]
drag, startPoint x: 359, startPoint y: 384, endPoint x: 262, endPoint y: 373, distance: 98.2
click at [262, 373] on div "Country [GEOGRAPHIC_DATA] [GEOGRAPHIC_DATA] [GEOGRAPHIC_DATA] [GEOGRAPHIC_DATA]…" at bounding box center [270, 265] width 489 height 449
paste input "T2C 4W3"
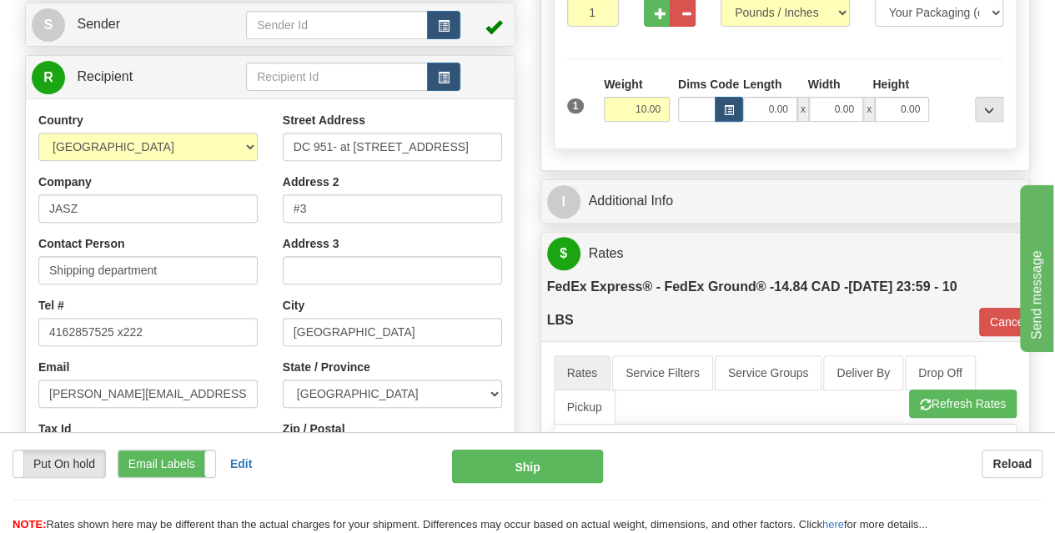
scroll to position [281, 0]
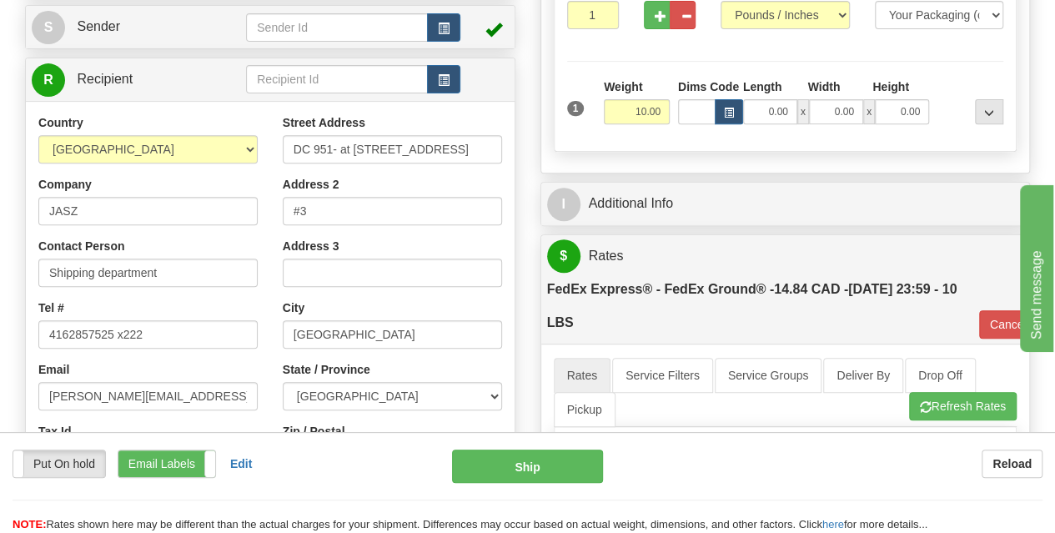
type input "T2C 4W3"
type input "92"
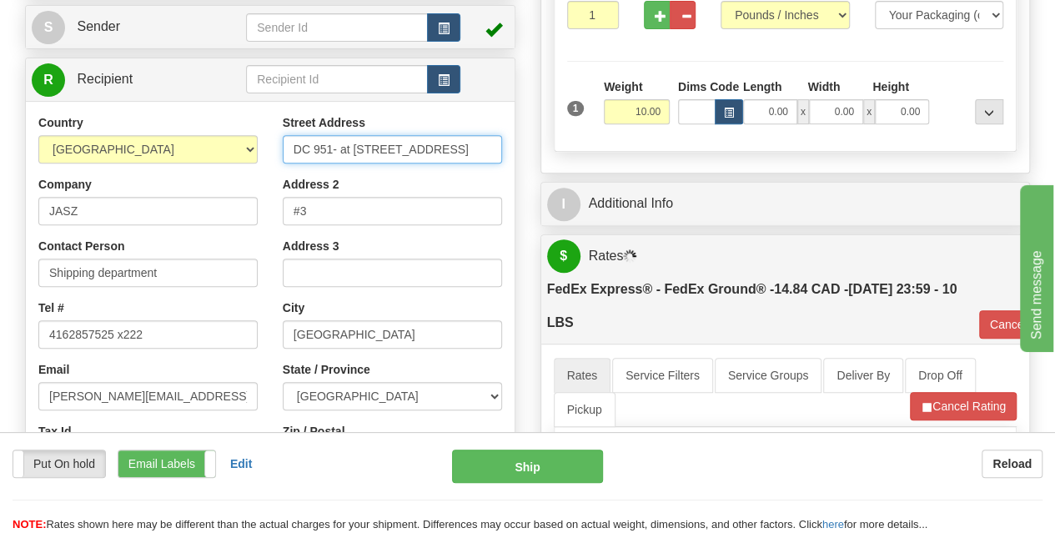
scroll to position [0, 33]
drag, startPoint x: 469, startPoint y: 144, endPoint x: 514, endPoint y: 151, distance: 45.5
click at [514, 151] on div "Attention! This is a Return of 9000I112053_JASZ order/shipment id. Click here t…" at bounding box center [270, 282] width 515 height 813
type input "DC 951- at [STREET_ADDRESS]"
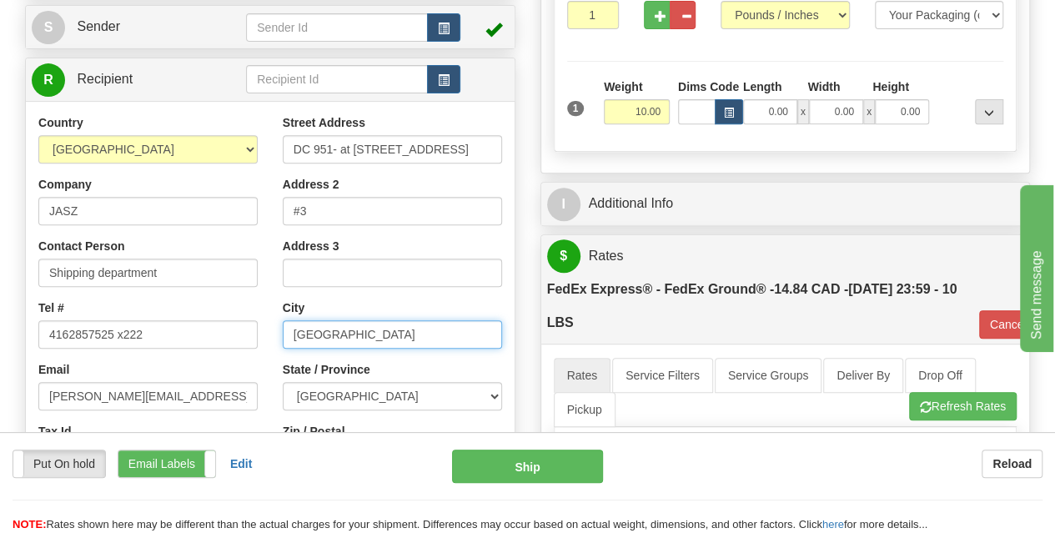
drag, startPoint x: 365, startPoint y: 334, endPoint x: 263, endPoint y: 337, distance: 102.6
click at [263, 337] on div "Country [GEOGRAPHIC_DATA] [GEOGRAPHIC_DATA] [GEOGRAPHIC_DATA] [GEOGRAPHIC_DATA]…" at bounding box center [270, 338] width 489 height 449
paste input "[GEOGRAPHIC_DATA]"
type input "[GEOGRAPHIC_DATA]"
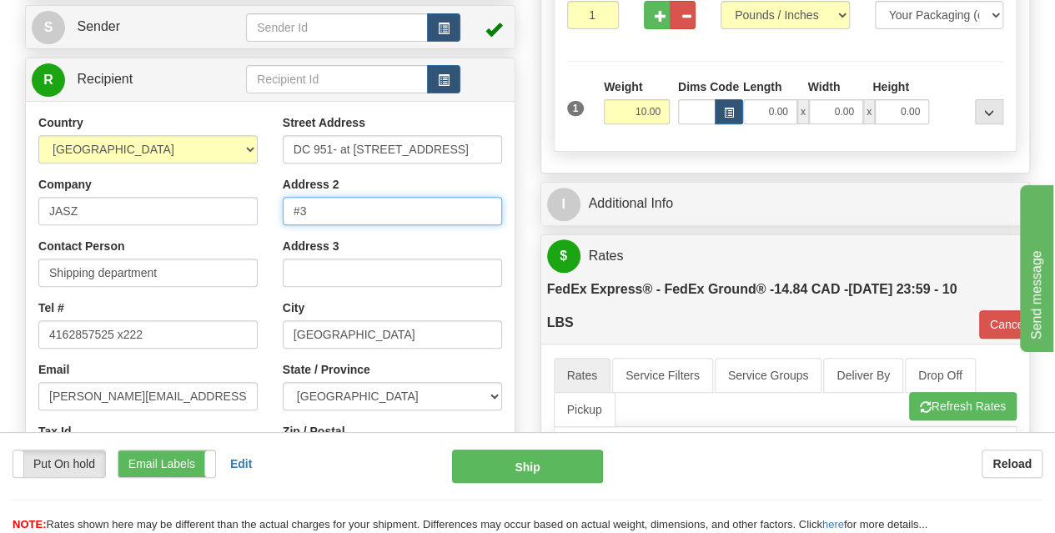
drag, startPoint x: 326, startPoint y: 214, endPoint x: 262, endPoint y: 215, distance: 64.2
click at [262, 215] on div "Country [GEOGRAPHIC_DATA] [GEOGRAPHIC_DATA] [GEOGRAPHIC_DATA] [GEOGRAPHIC_DATA]…" at bounding box center [270, 338] width 489 height 449
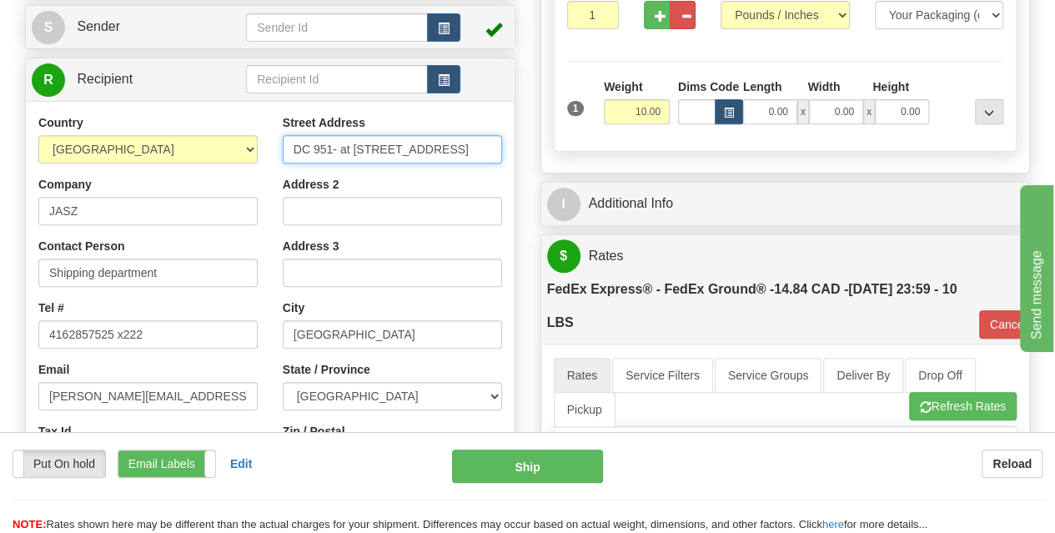
drag, startPoint x: 349, startPoint y: 152, endPoint x: 284, endPoint y: 153, distance: 64.2
click at [284, 153] on input "DC 951- at [STREET_ADDRESS]" at bounding box center [392, 149] width 219 height 28
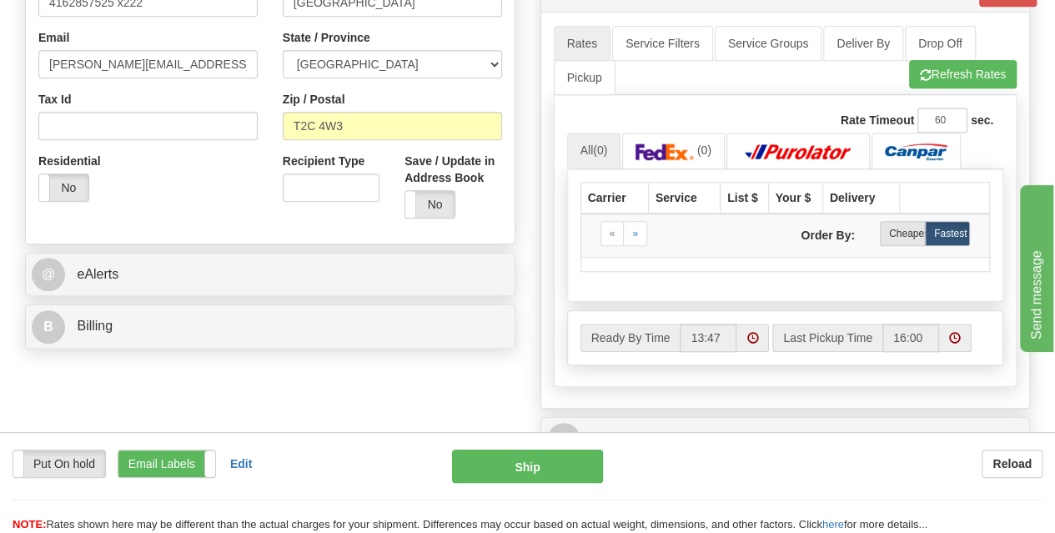
scroll to position [628, 0]
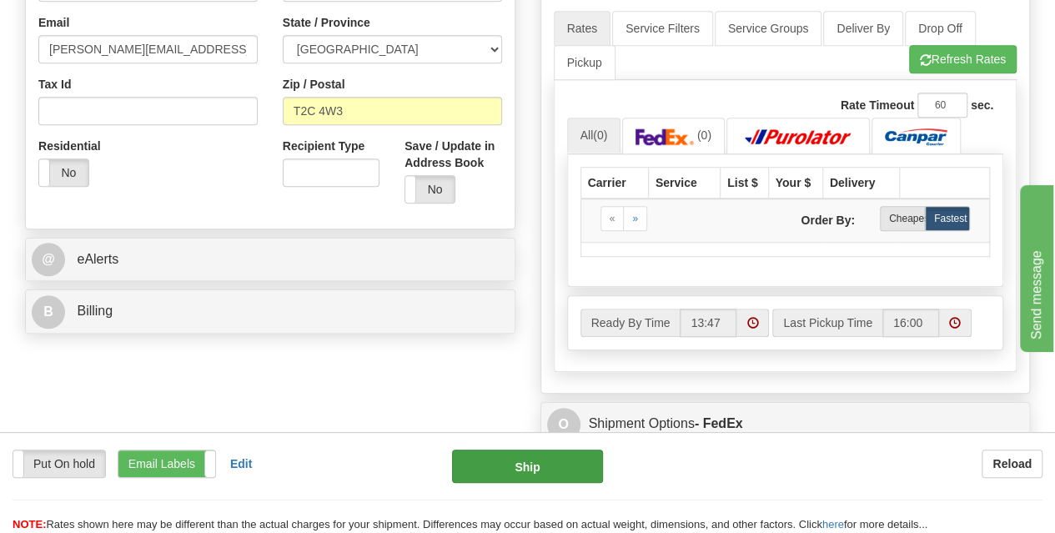
type input "11 DUFFERIN PL SE"
click at [510, 471] on button "Ship" at bounding box center [527, 465] width 151 height 33
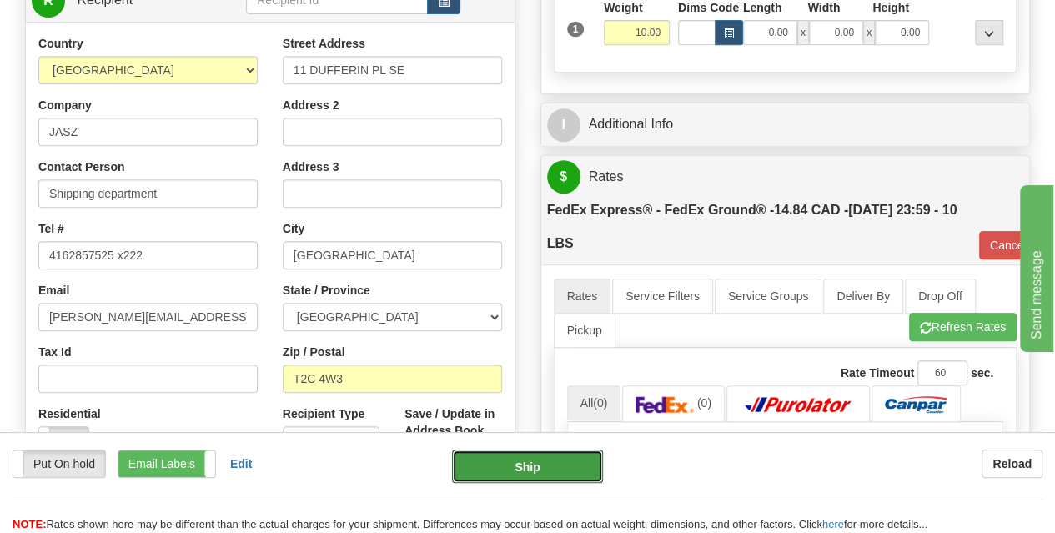
scroll to position [326, 0]
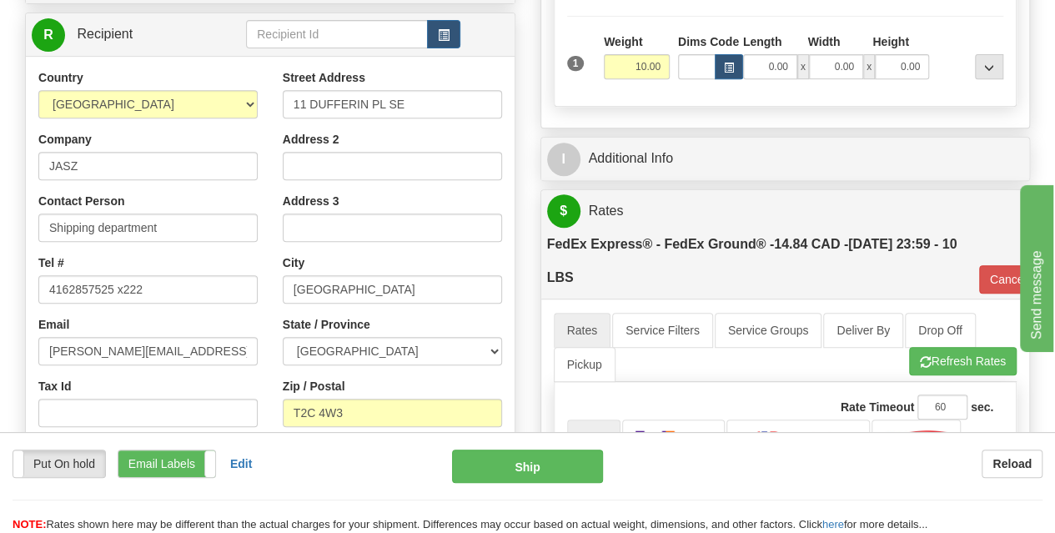
click at [155, 320] on div "Email [PERSON_NAME][EMAIL_ADDRESS][DOMAIN_NAME]" at bounding box center [147, 340] width 219 height 49
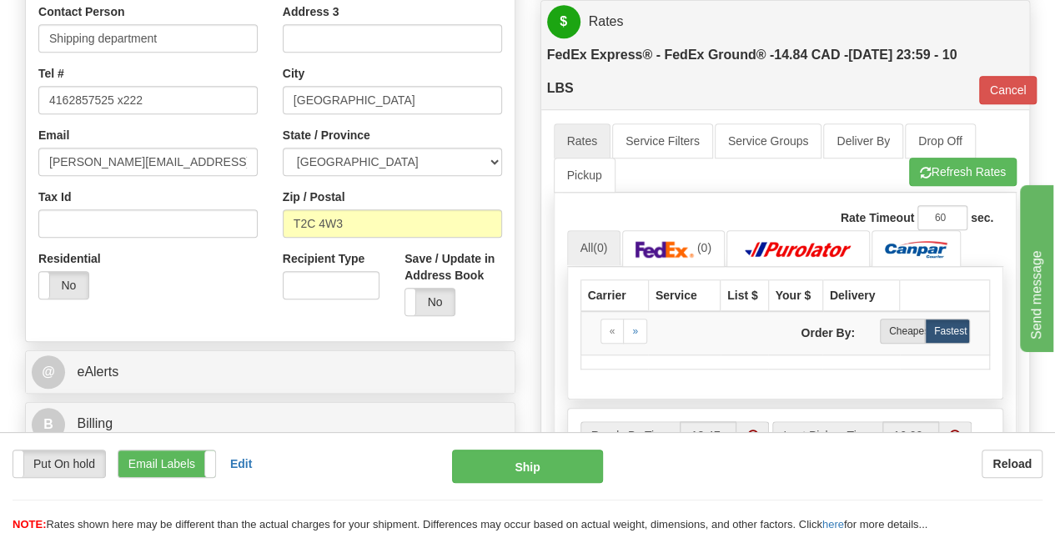
scroll to position [499, 0]
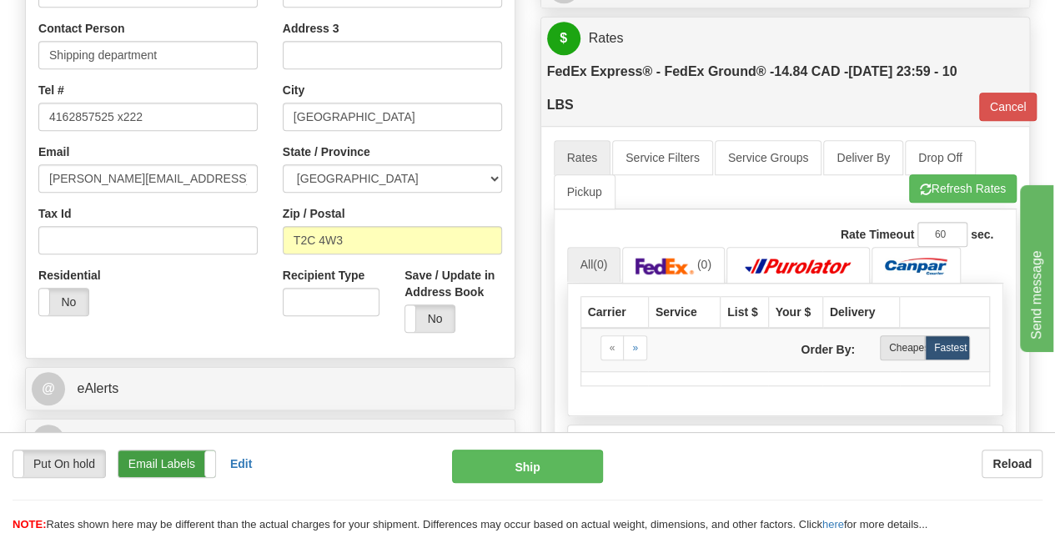
click at [183, 460] on label "Email Labels" at bounding box center [166, 463] width 97 height 27
select select "0"
click at [183, 460] on label "Email Labels" at bounding box center [166, 463] width 97 height 27
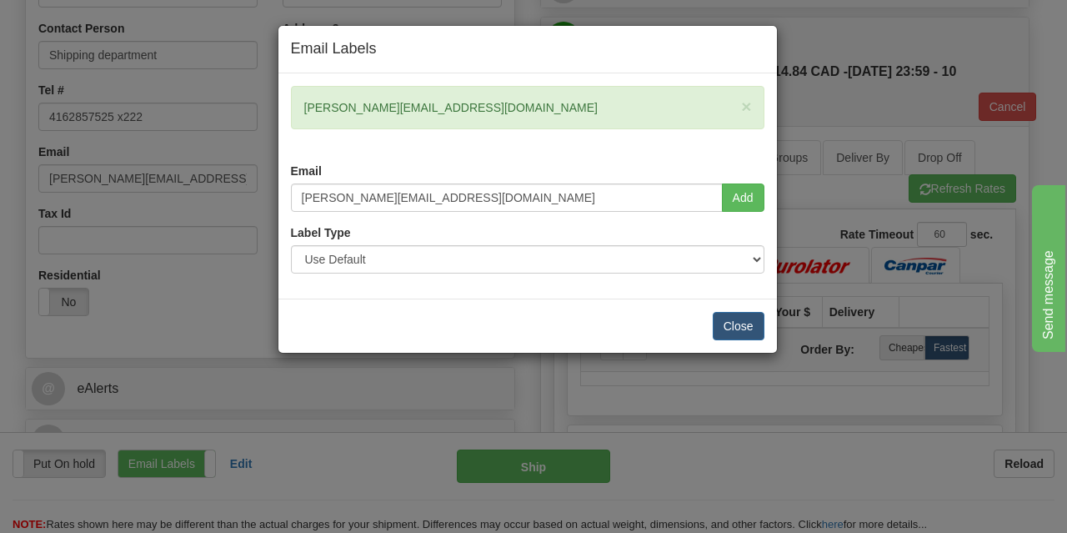
click at [140, 348] on div "Email Labels × [PERSON_NAME][EMAIL_ADDRESS][DOMAIN_NAME] Email [PERSON_NAME][EM…" at bounding box center [533, 266] width 1067 height 533
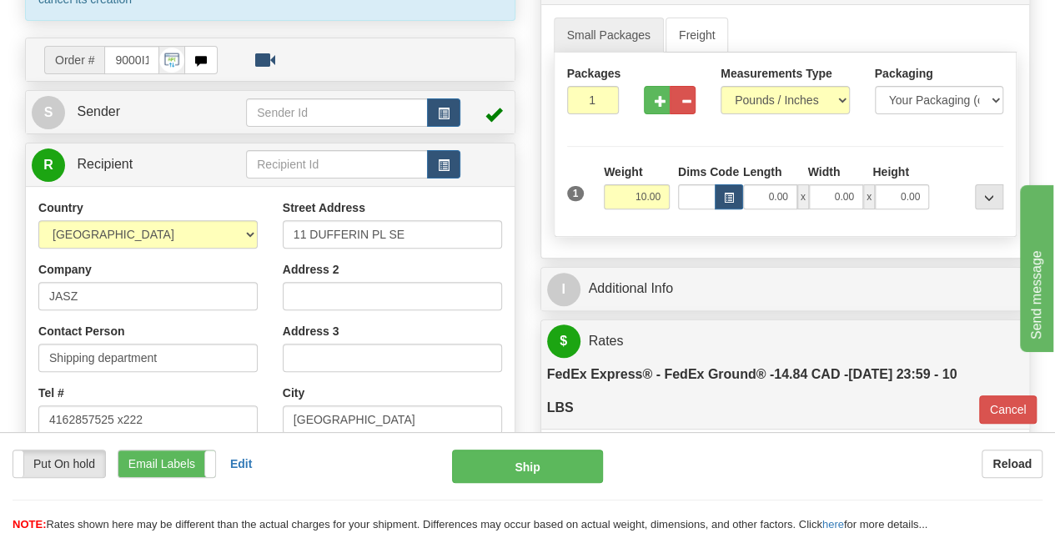
scroll to position [192, 0]
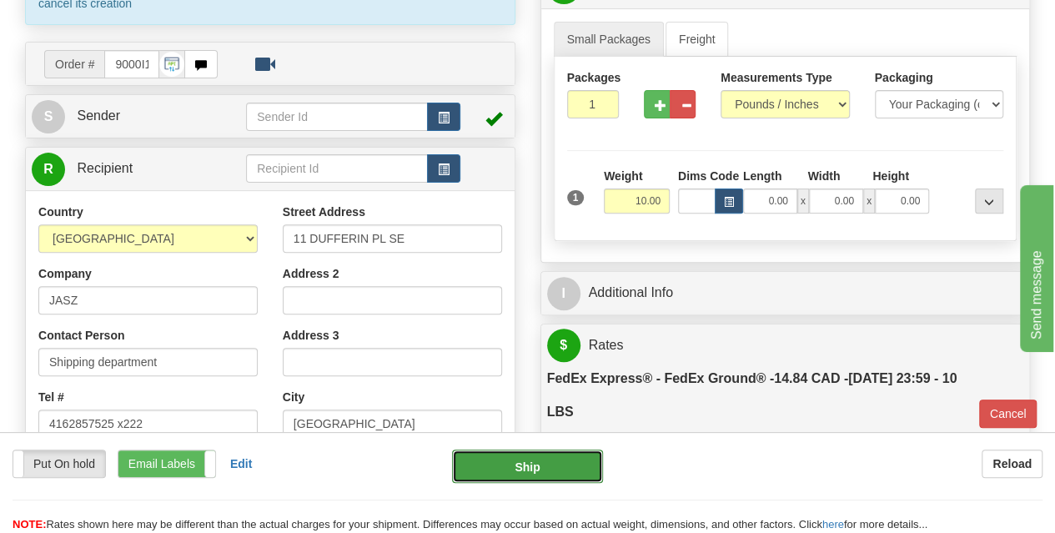
click at [517, 463] on button "Ship" at bounding box center [527, 465] width 151 height 33
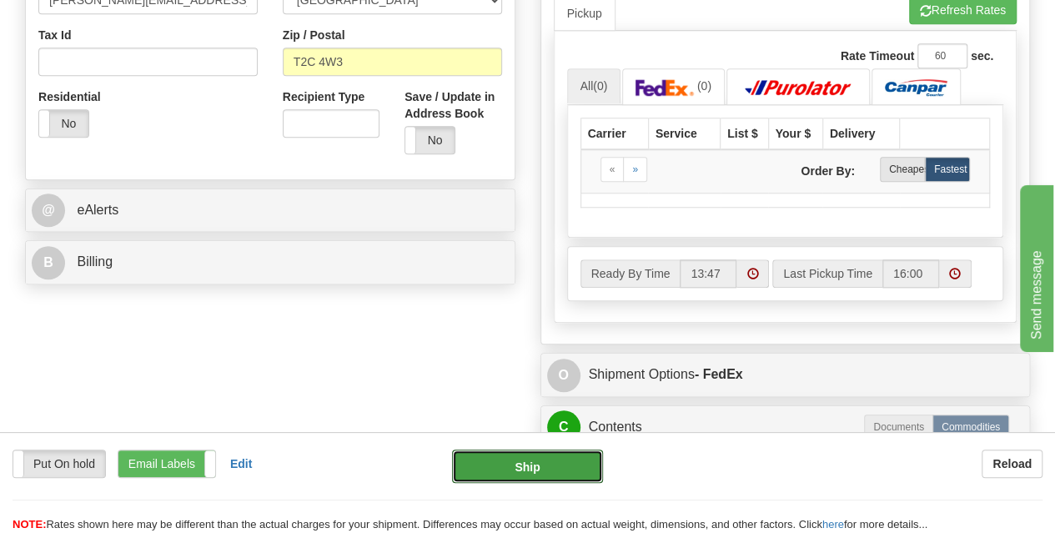
scroll to position [955, 0]
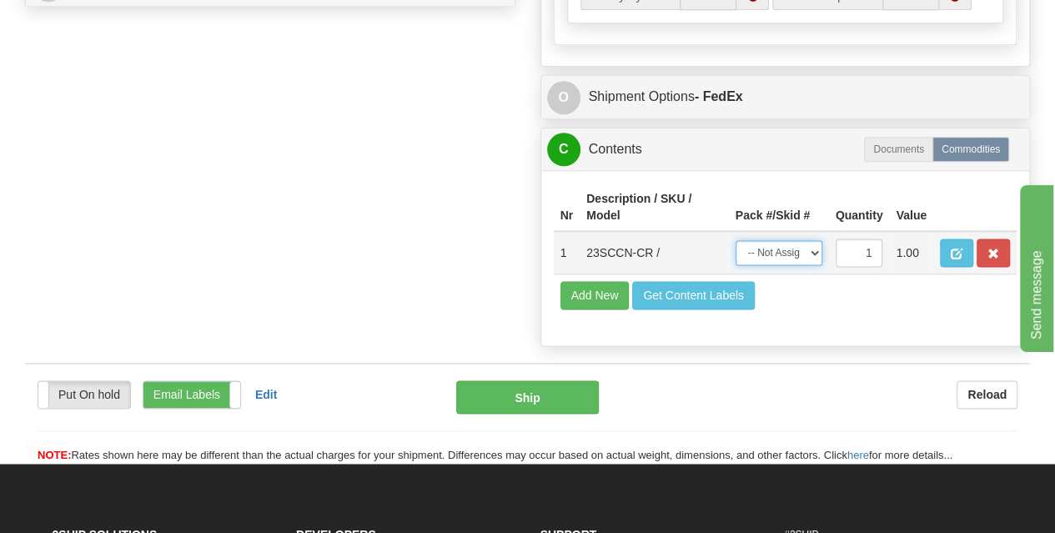
click at [815, 241] on select "-- Not Assigned -- Package 1" at bounding box center [778, 252] width 87 height 25
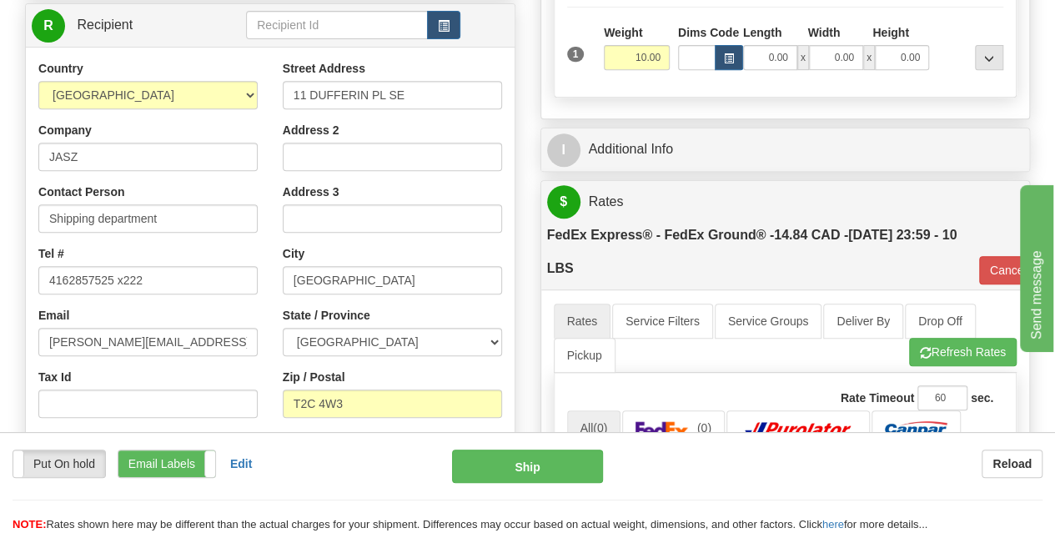
scroll to position [334, 0]
click at [139, 321] on div "Email [PERSON_NAME][EMAIL_ADDRESS][DOMAIN_NAME]" at bounding box center [147, 332] width 219 height 49
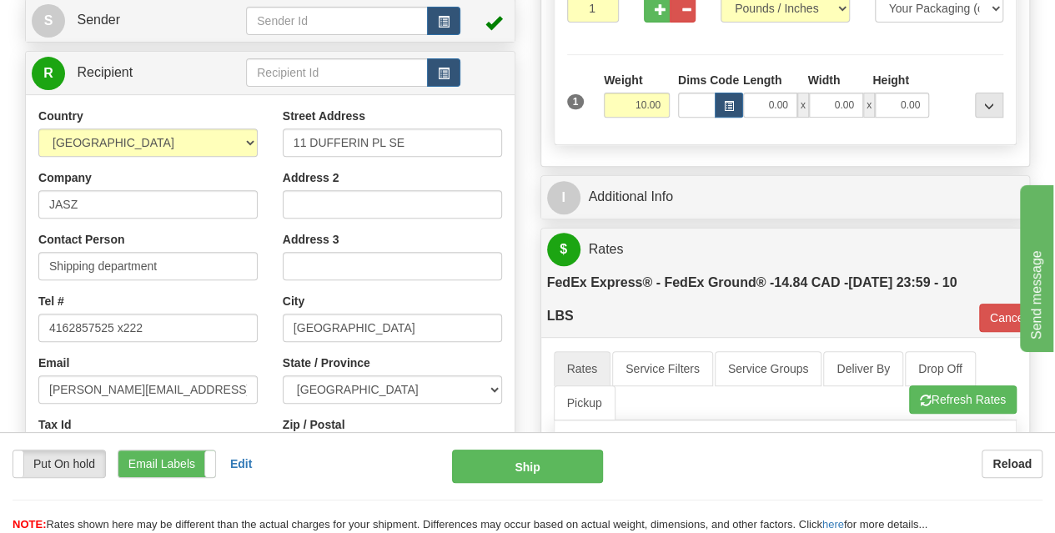
scroll to position [288, 0]
